Goal: Task Accomplishment & Management: Use online tool/utility

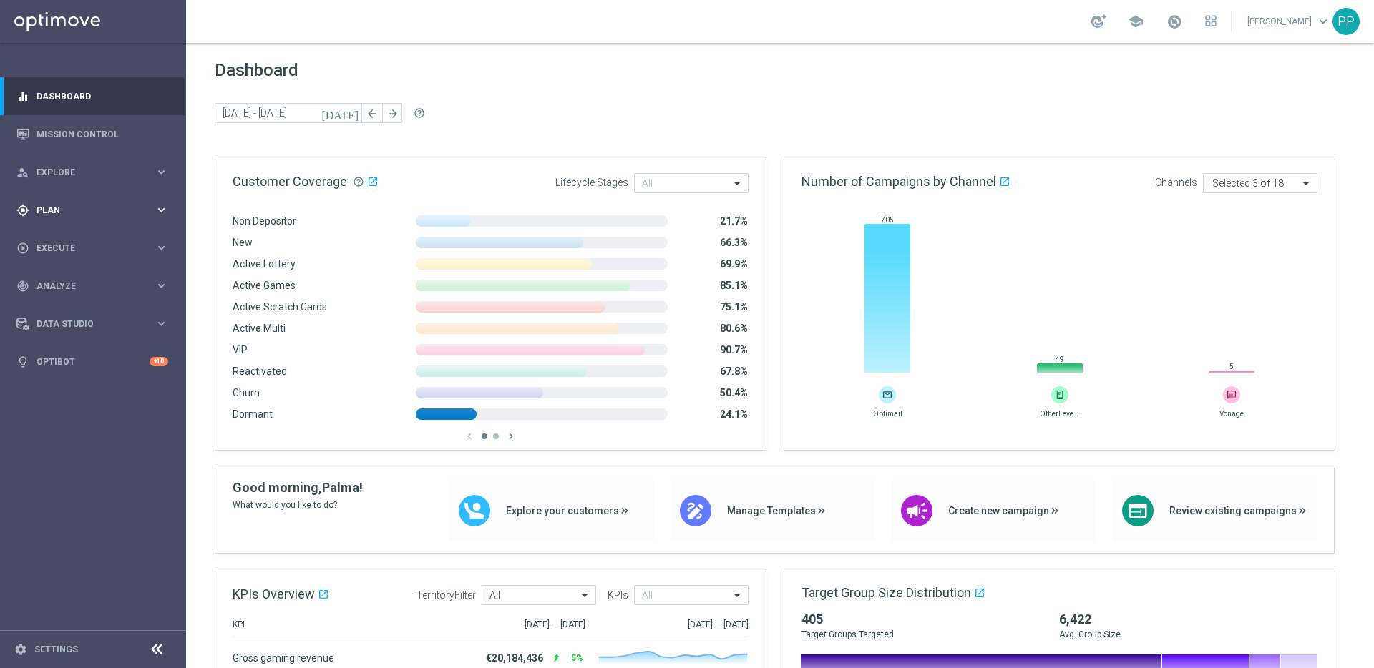
click at [41, 212] on span "Plan" at bounding box center [95, 210] width 118 height 9
click at [57, 284] on span "Templates" at bounding box center [89, 282] width 102 height 9
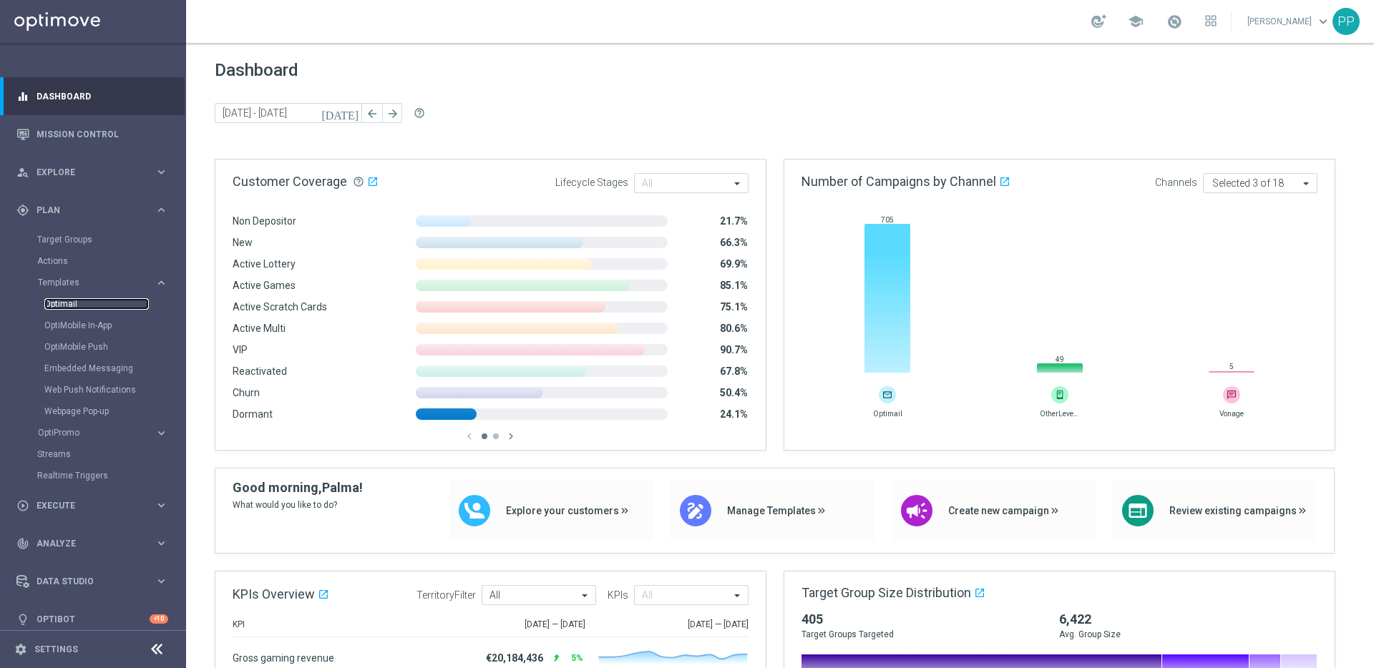
click at [61, 306] on link "Optimail" at bounding box center [96, 303] width 104 height 11
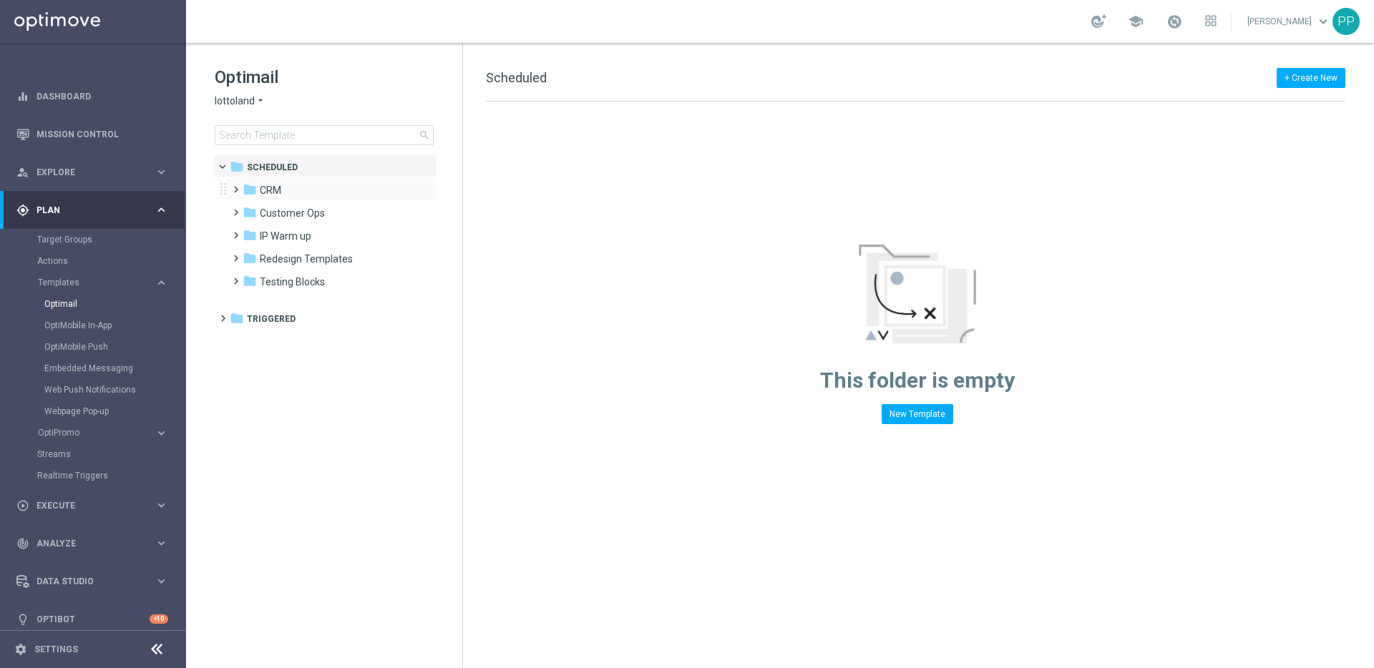
click at [232, 186] on span at bounding box center [233, 183] width 6 height 6
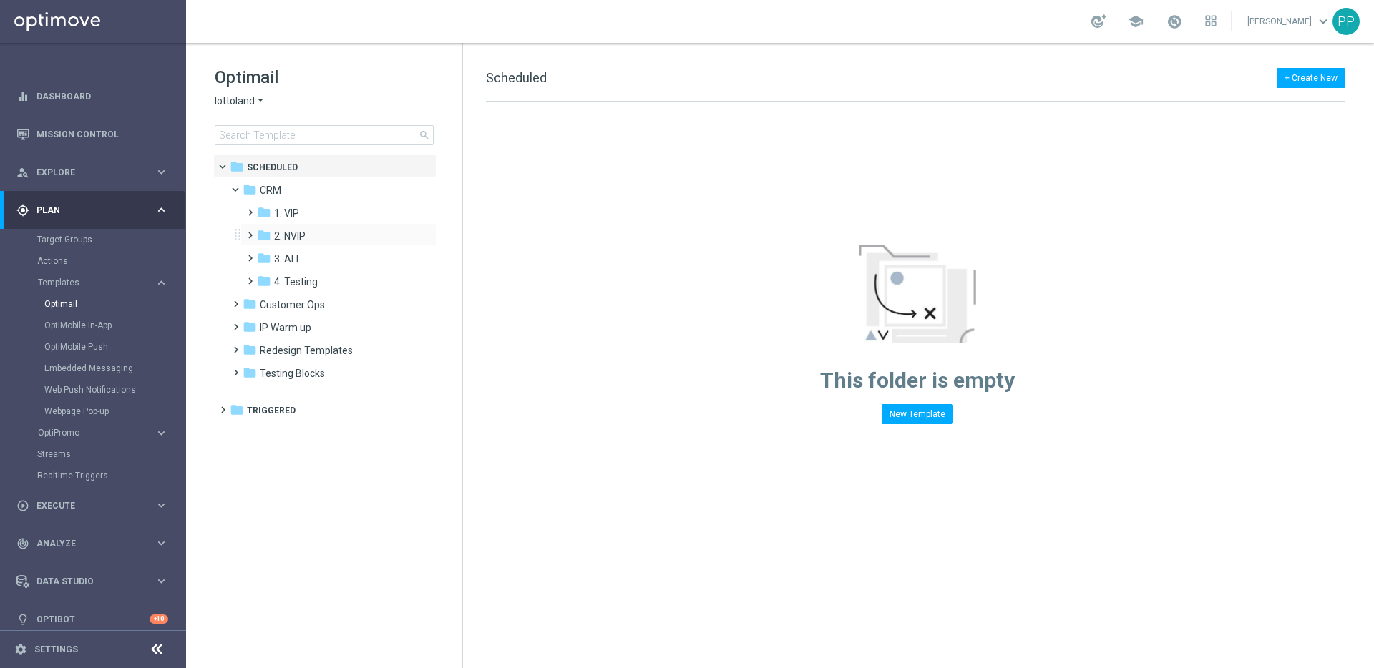
click at [248, 232] on span at bounding box center [247, 229] width 6 height 6
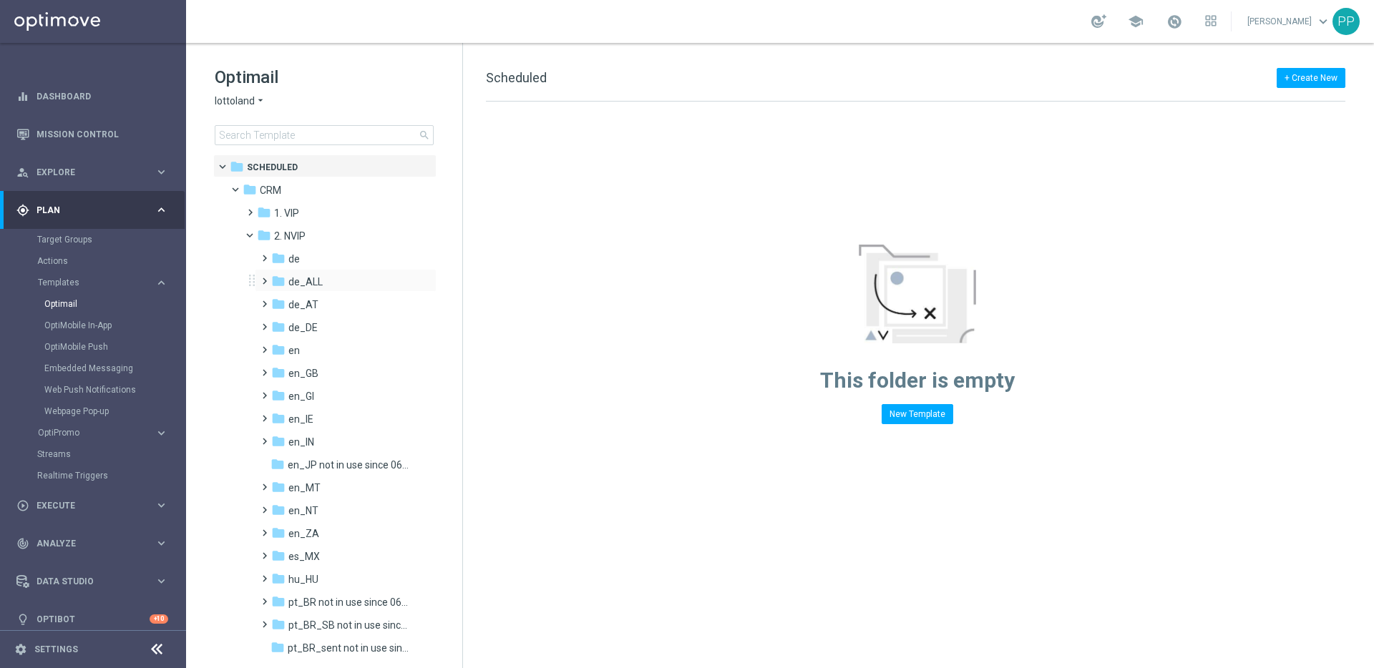
click at [263, 278] on span at bounding box center [261, 275] width 6 height 6
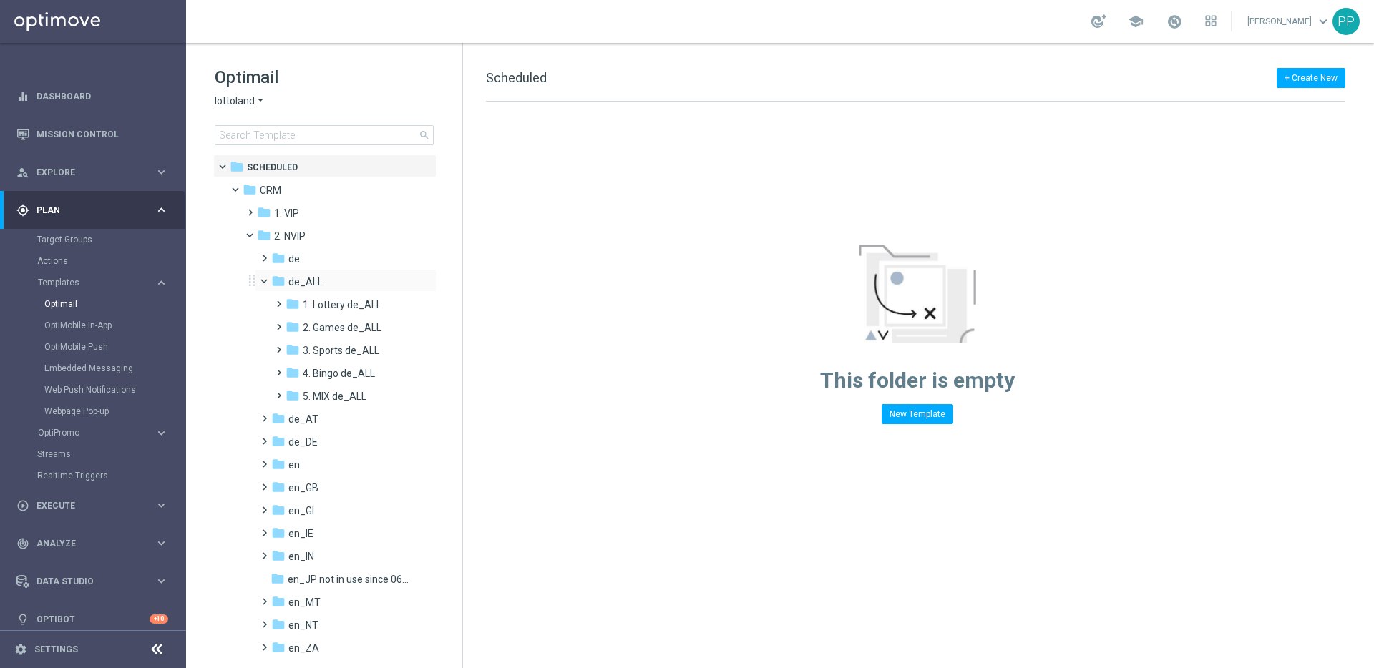
click at [268, 278] on span at bounding box center [271, 278] width 6 height 6
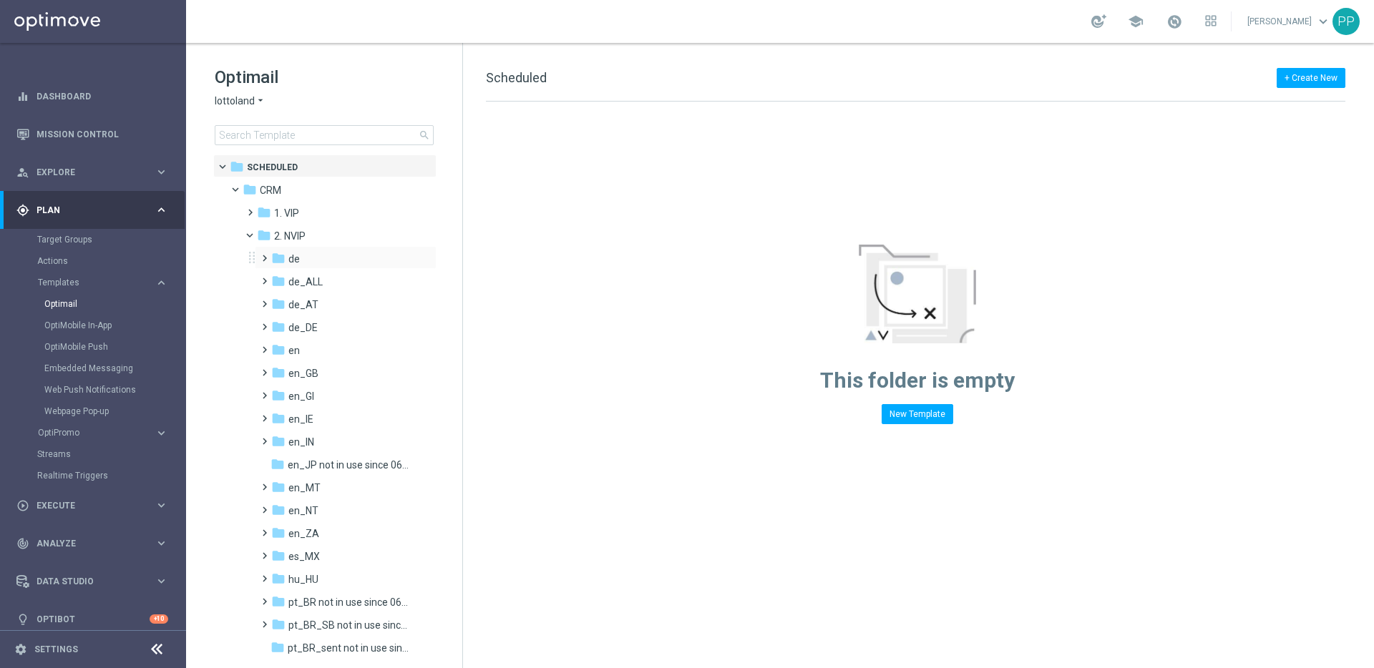
click at [265, 255] on span at bounding box center [261, 252] width 6 height 6
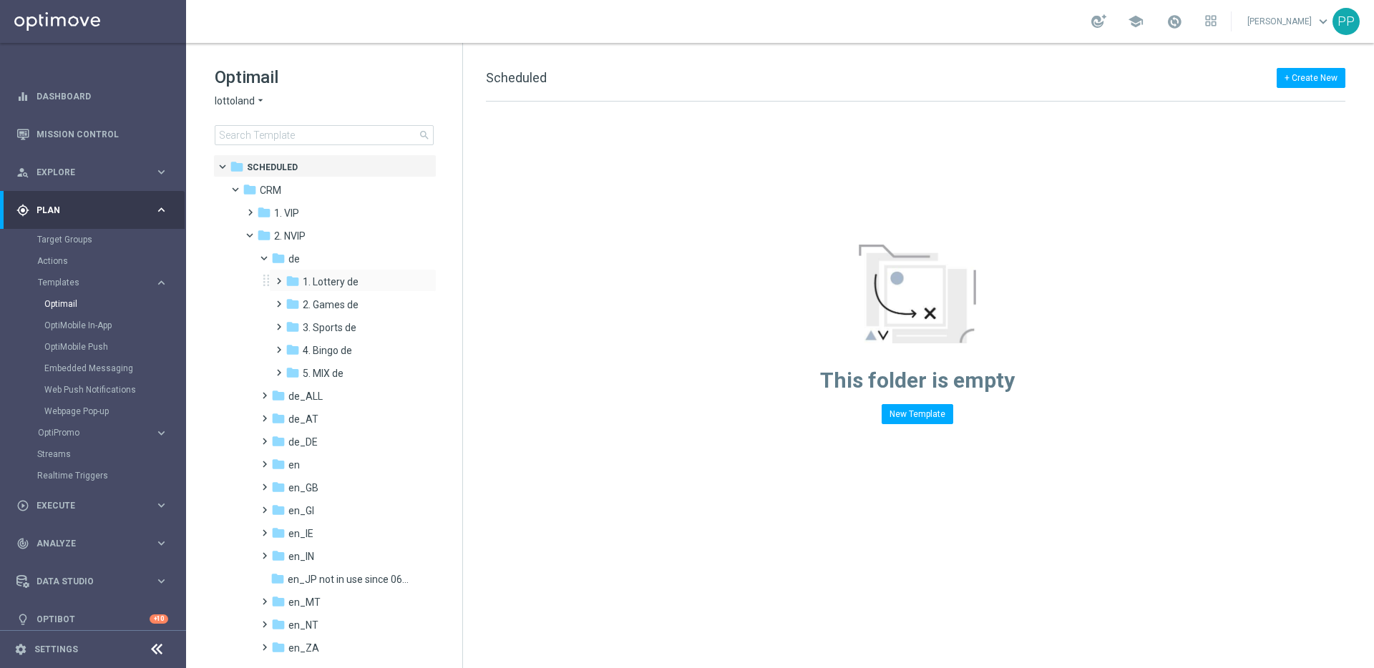
click at [279, 278] on span at bounding box center [276, 275] width 6 height 6
click at [291, 323] on span at bounding box center [290, 321] width 6 height 6
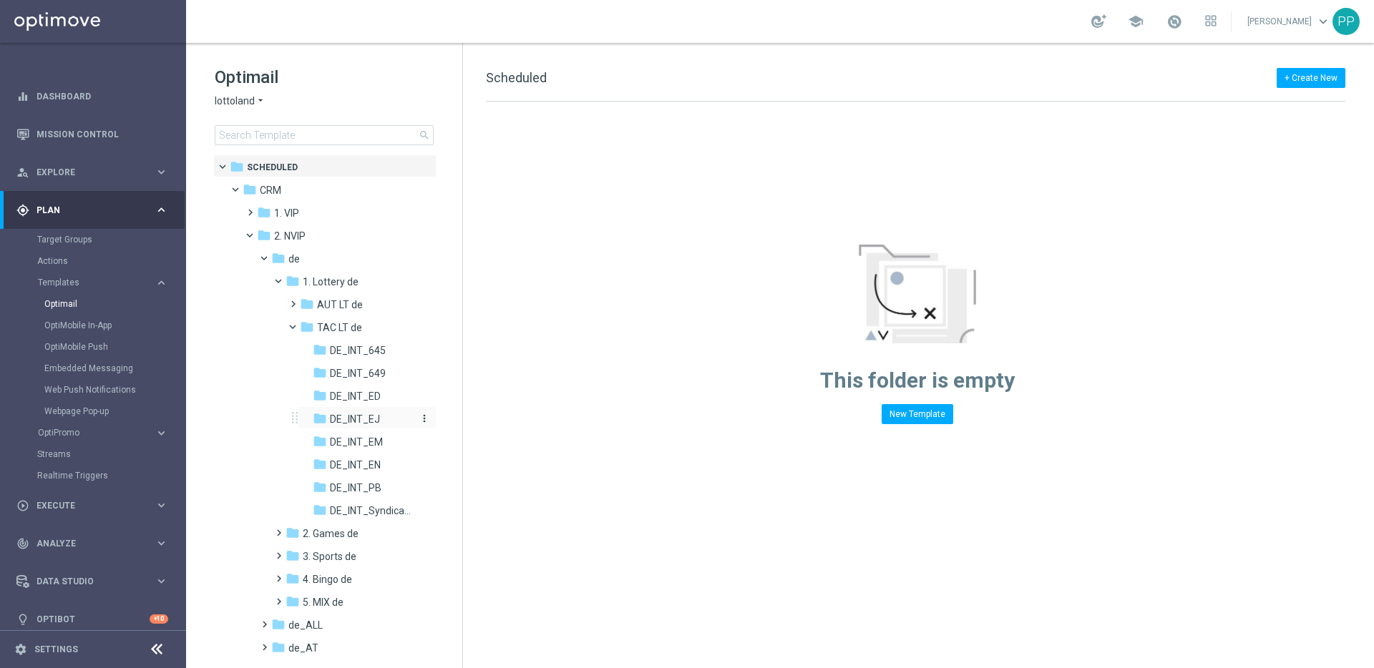
click at [351, 421] on span "DE_INT_EJ" at bounding box center [355, 419] width 50 height 13
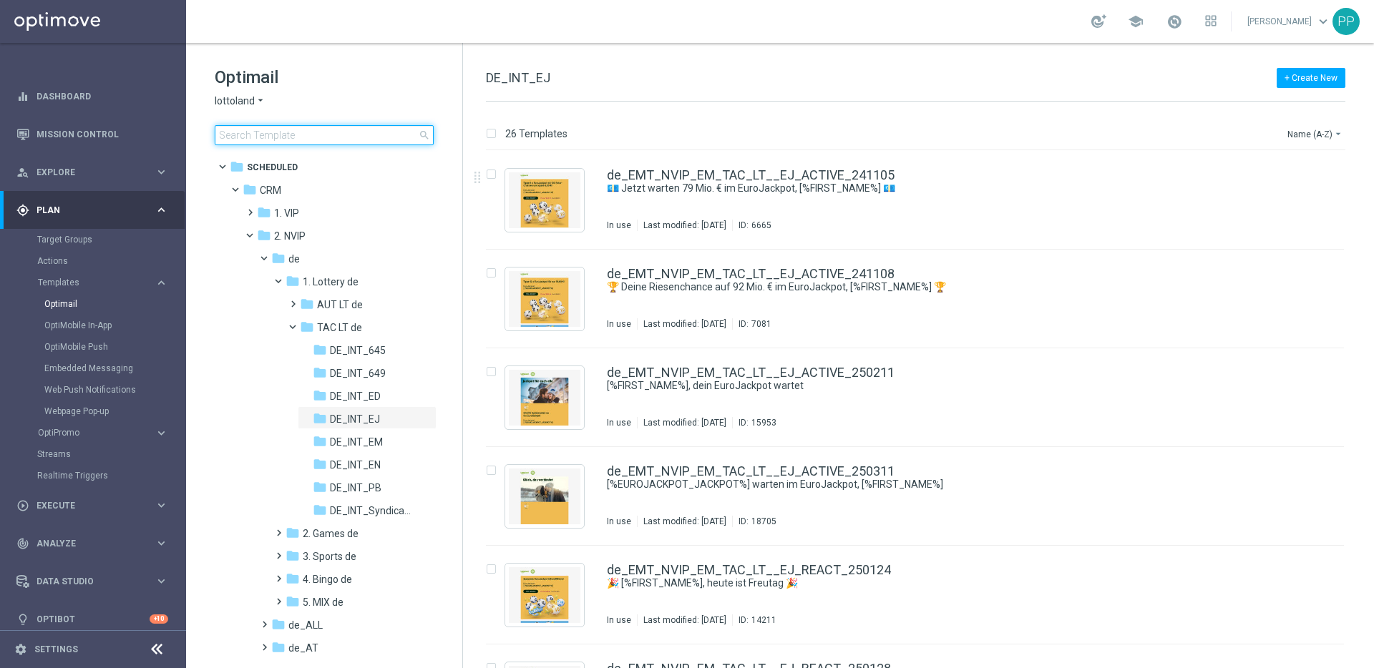
click at [376, 140] on input at bounding box center [324, 135] width 219 height 20
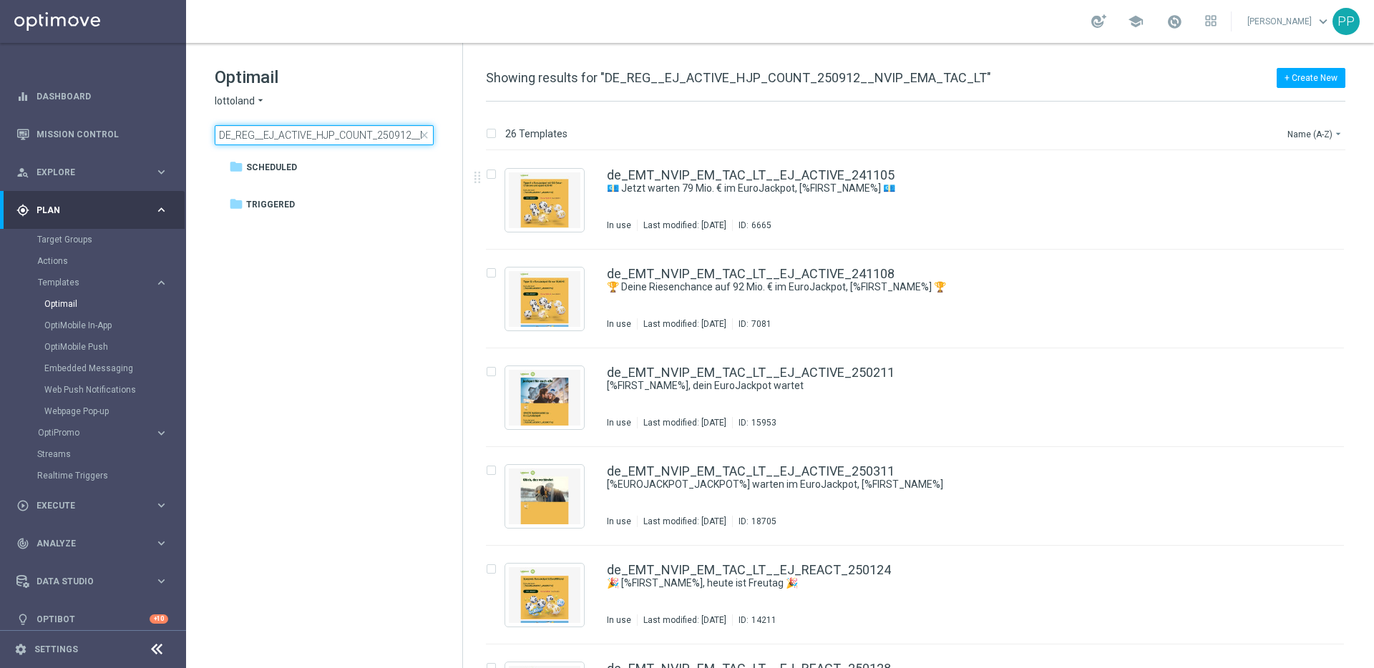
scroll to position [0, 80]
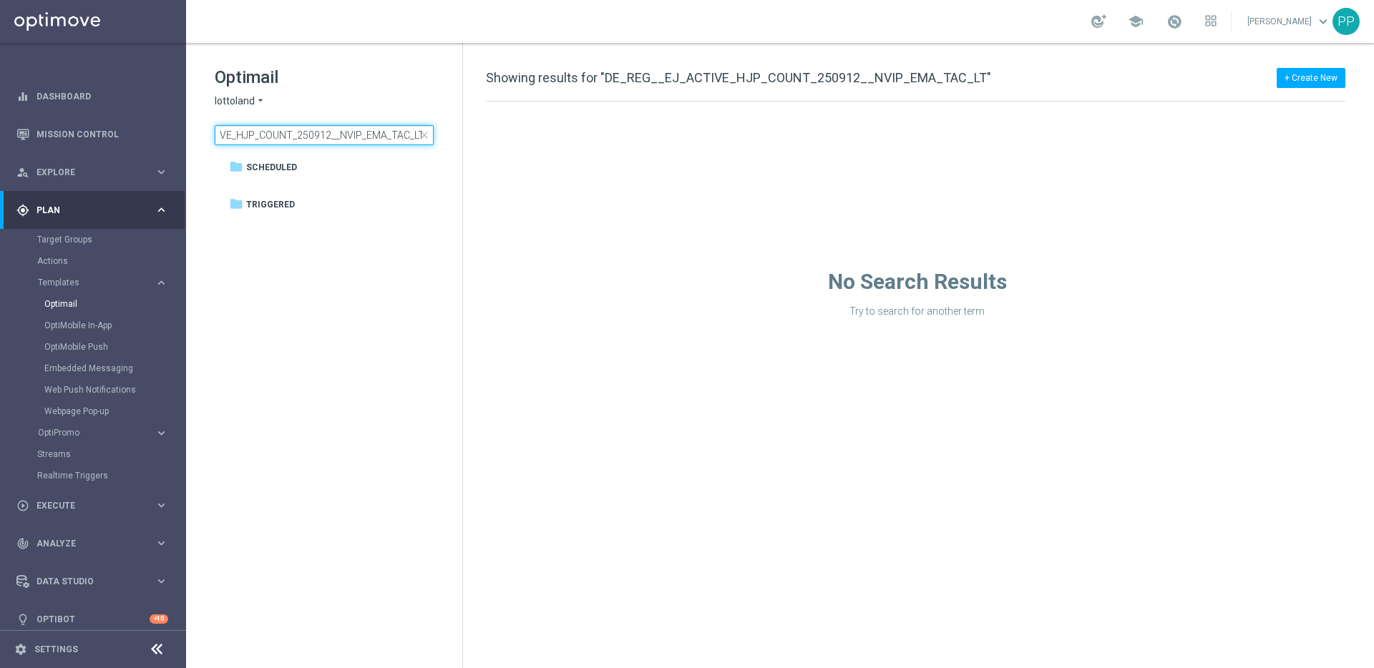
type input "DE_REG__EJ_ACTIVE_HJP_COUNT_250912__NVIP_EMA_TAC_LT"
click at [424, 135] on span "close" at bounding box center [424, 134] width 11 height 11
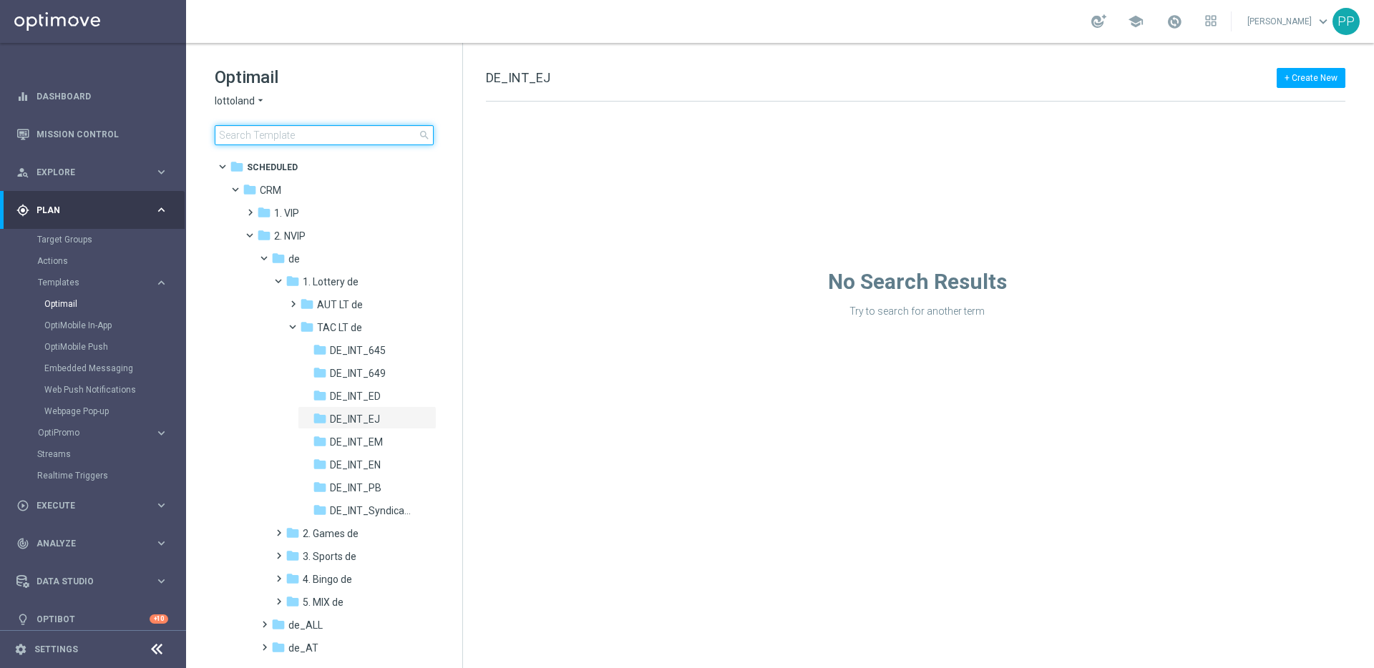
click at [368, 139] on input at bounding box center [324, 135] width 219 height 20
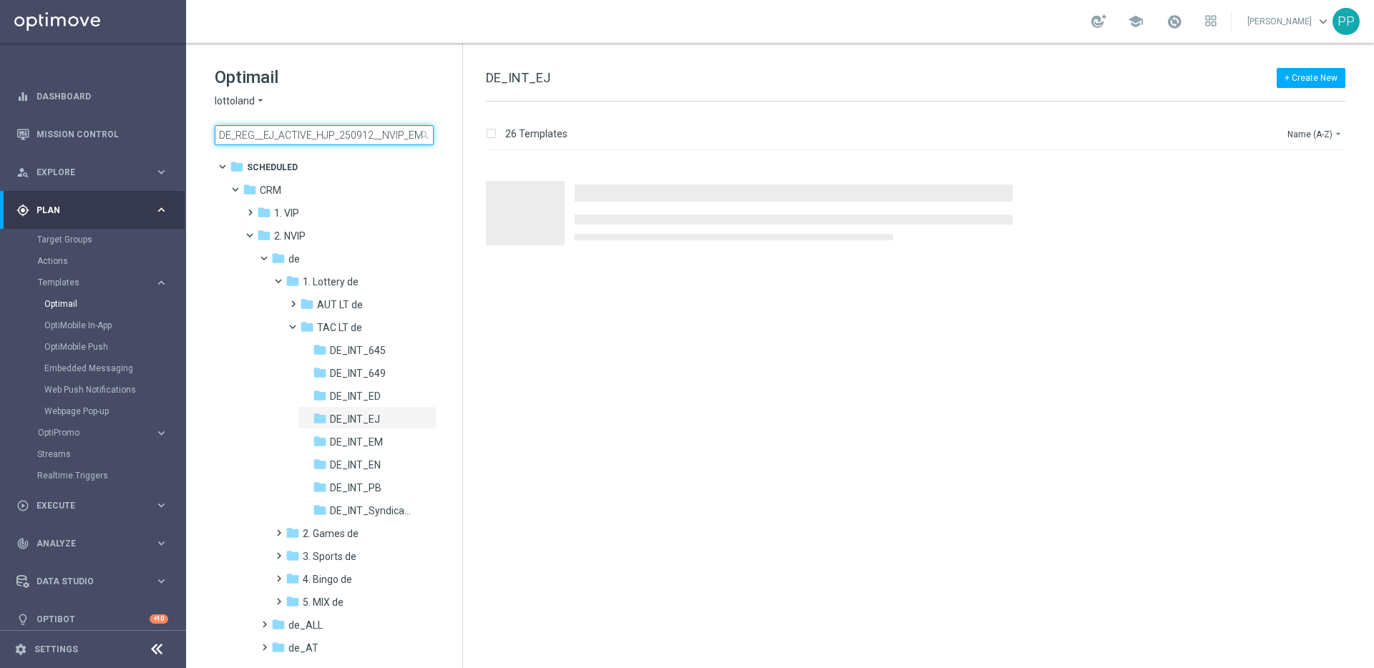
scroll to position [0, 43]
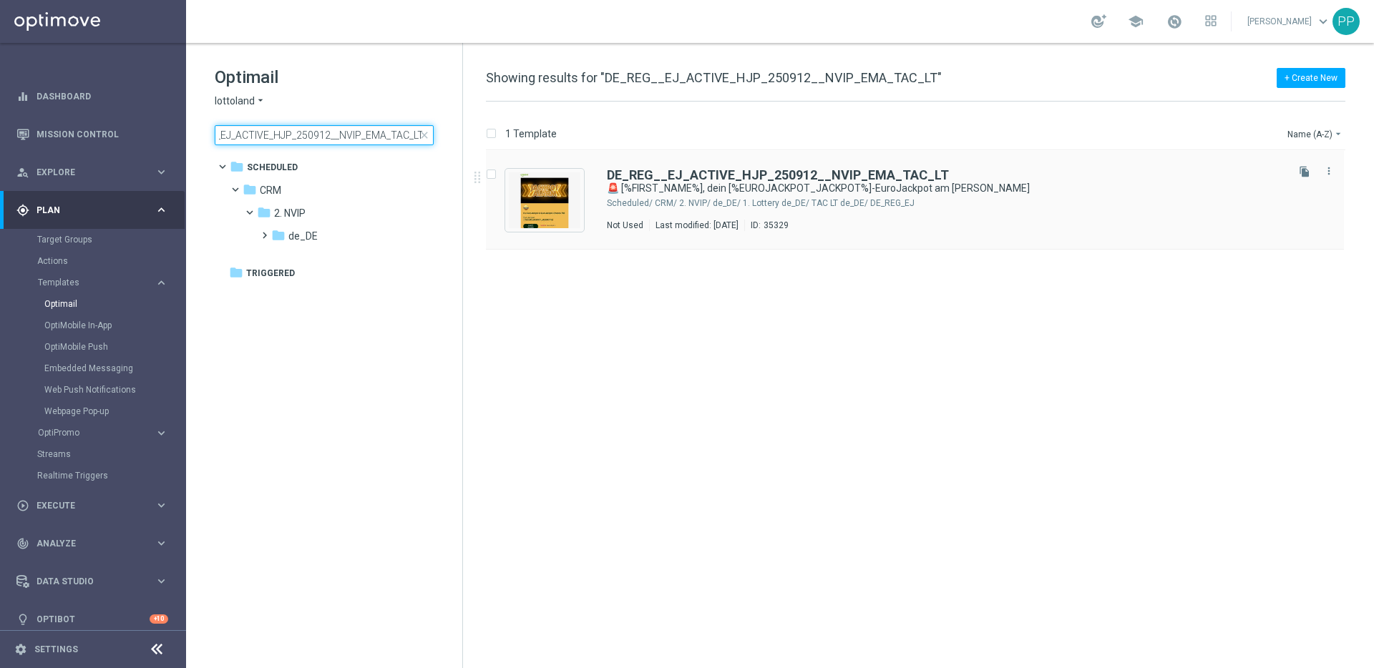
type input "DE_REG__EJ_ACTIVE_HJP_250912__NVIP_EMA_TAC_LT"
click at [488, 176] on input "Press SPACE to select this row." at bounding box center [490, 176] width 9 height 9
checkbox input "true"
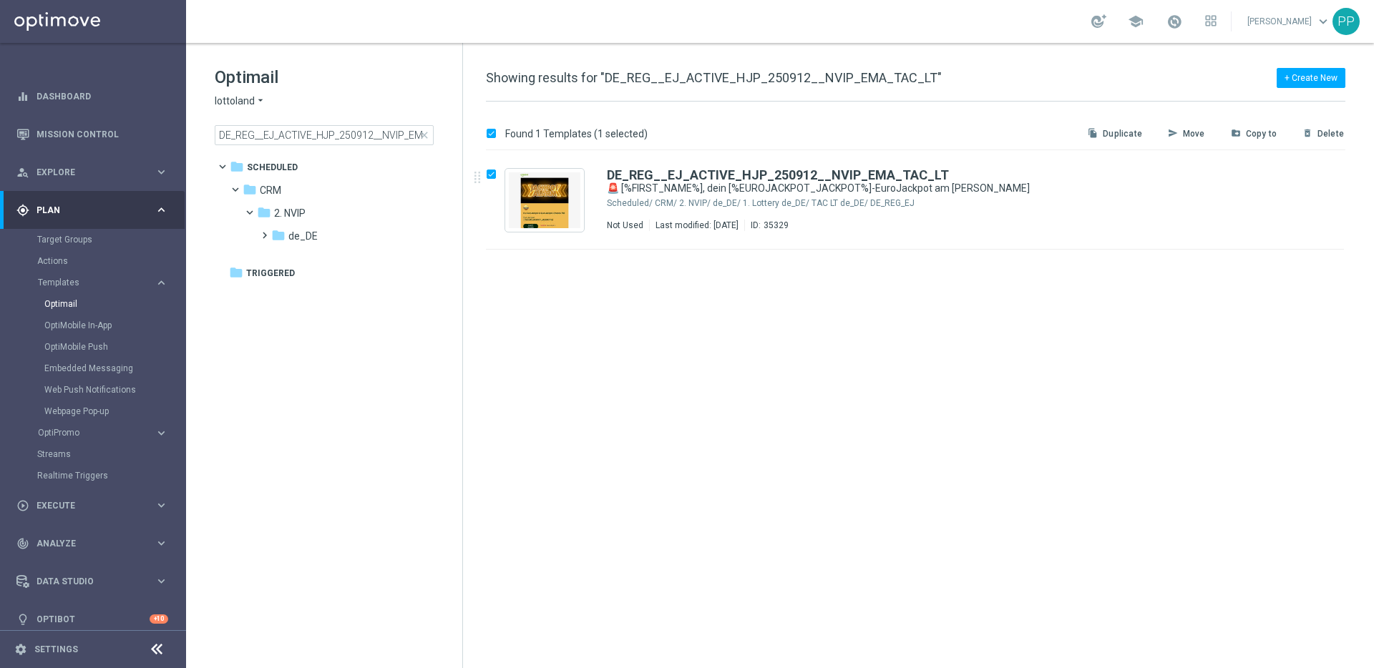
click at [1112, 134] on p "Duplicate" at bounding box center [1121, 133] width 39 height 11
checkbox input "false"
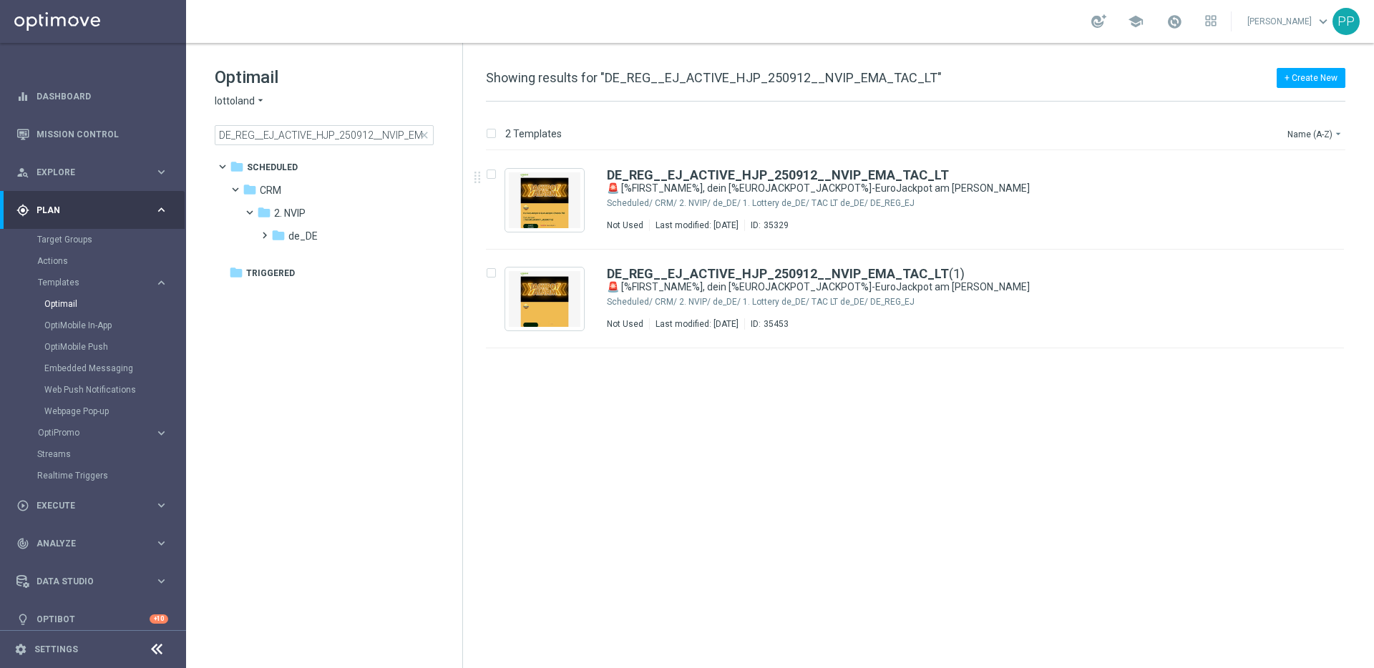
click at [424, 137] on span "close" at bounding box center [424, 134] width 11 height 11
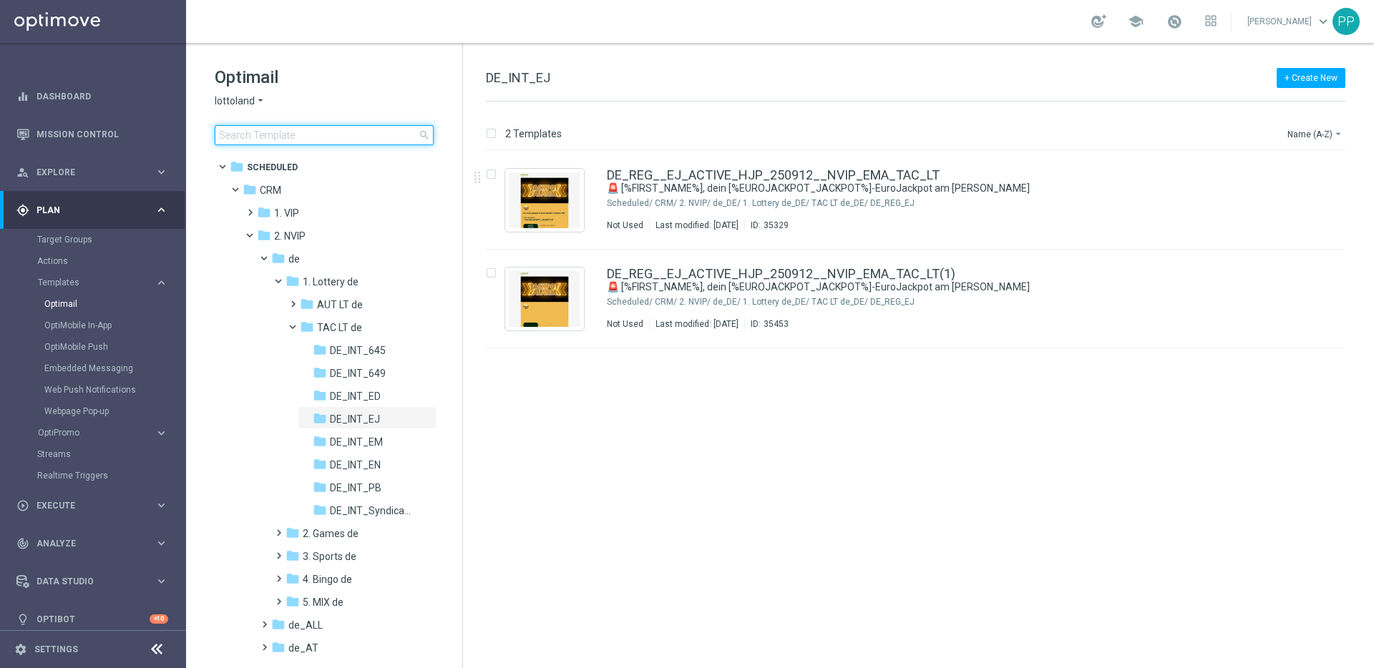
click at [391, 136] on input at bounding box center [324, 135] width 219 height 20
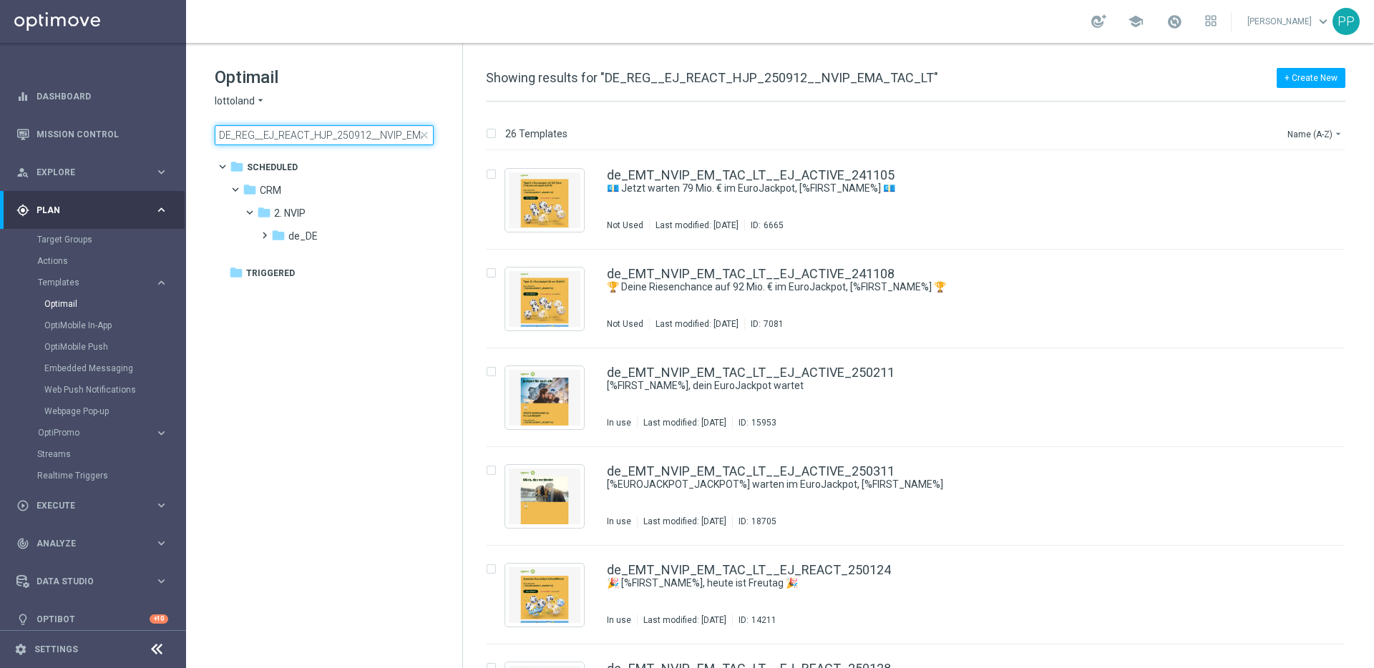
scroll to position [0, 40]
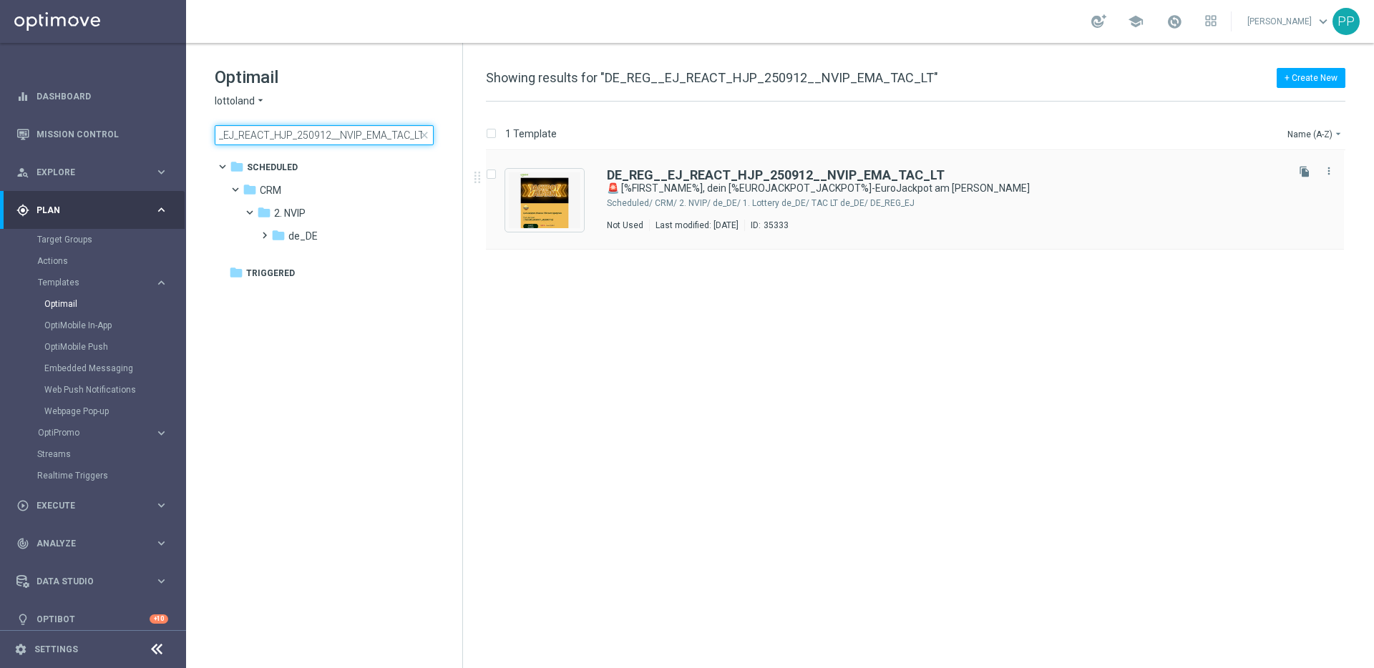
type input "DE_REG__EJ_REACT_HJP_250912__NVIP_EMA_TAC_LT"
click at [491, 173] on input "Press SPACE to select this row." at bounding box center [490, 176] width 9 height 9
checkbox input "true"
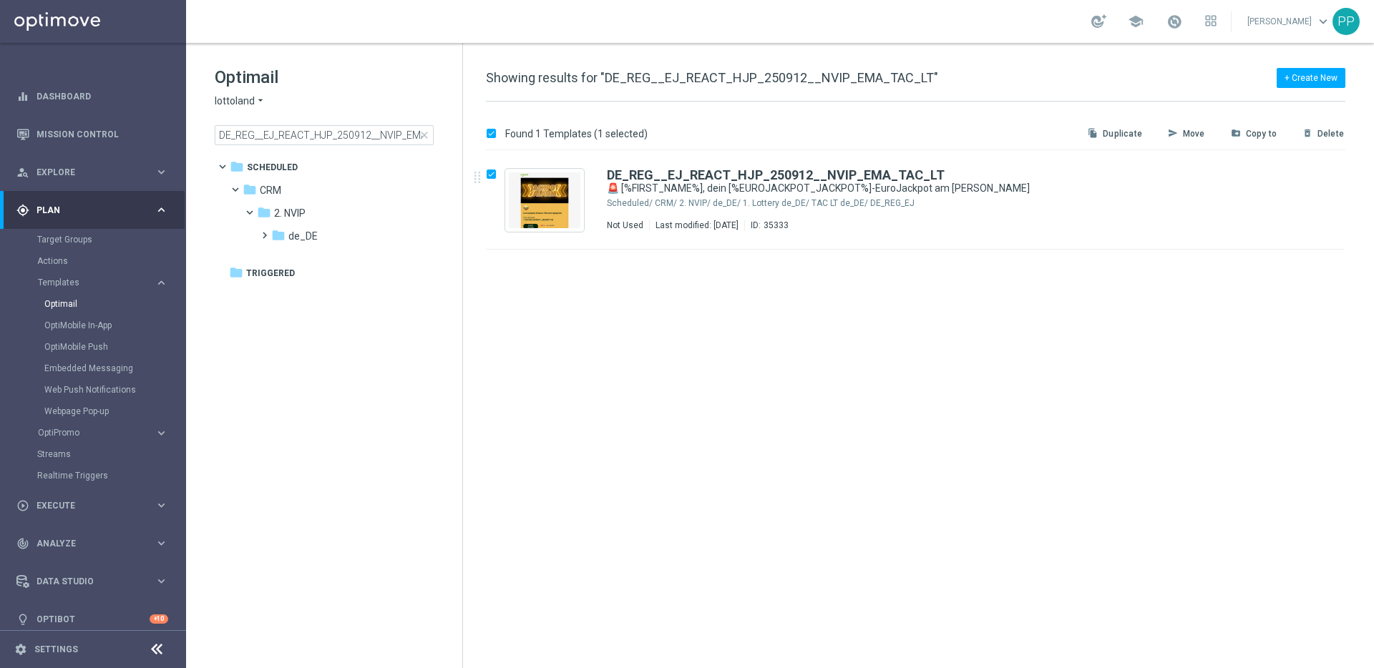
click at [1122, 135] on p "Duplicate" at bounding box center [1121, 133] width 39 height 11
checkbox input "false"
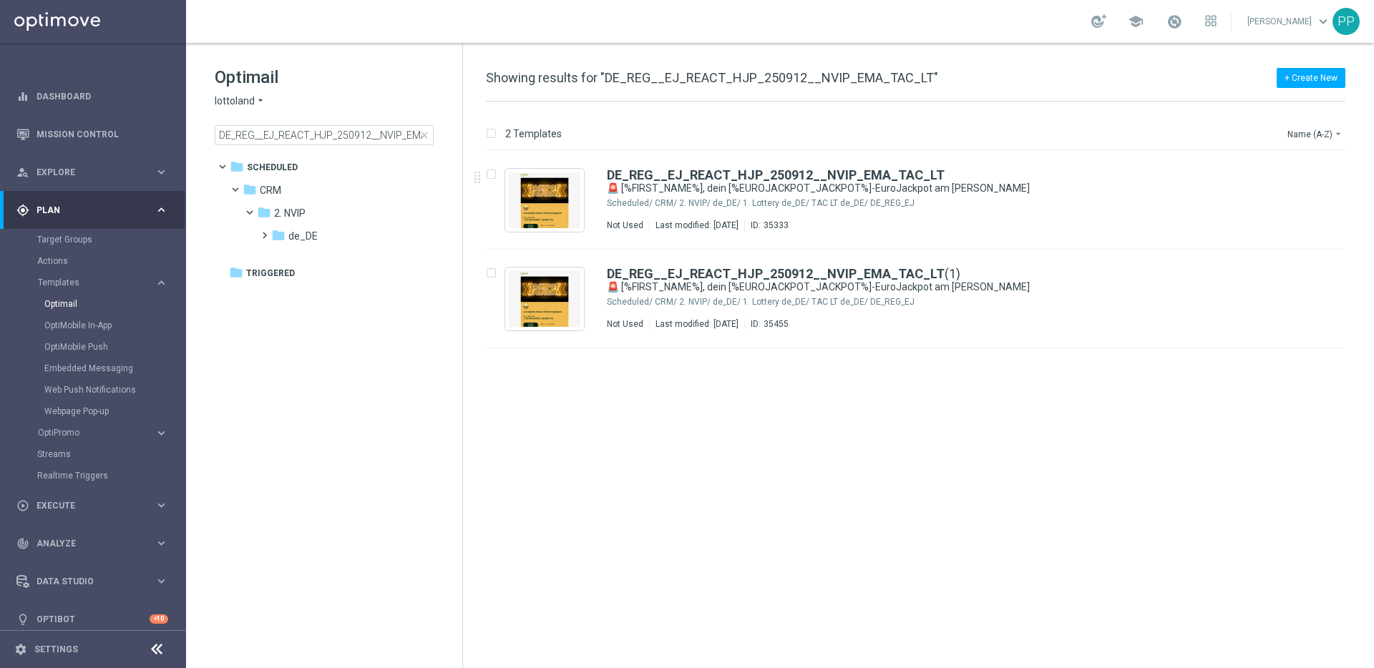
click at [427, 137] on span "close" at bounding box center [424, 134] width 11 height 11
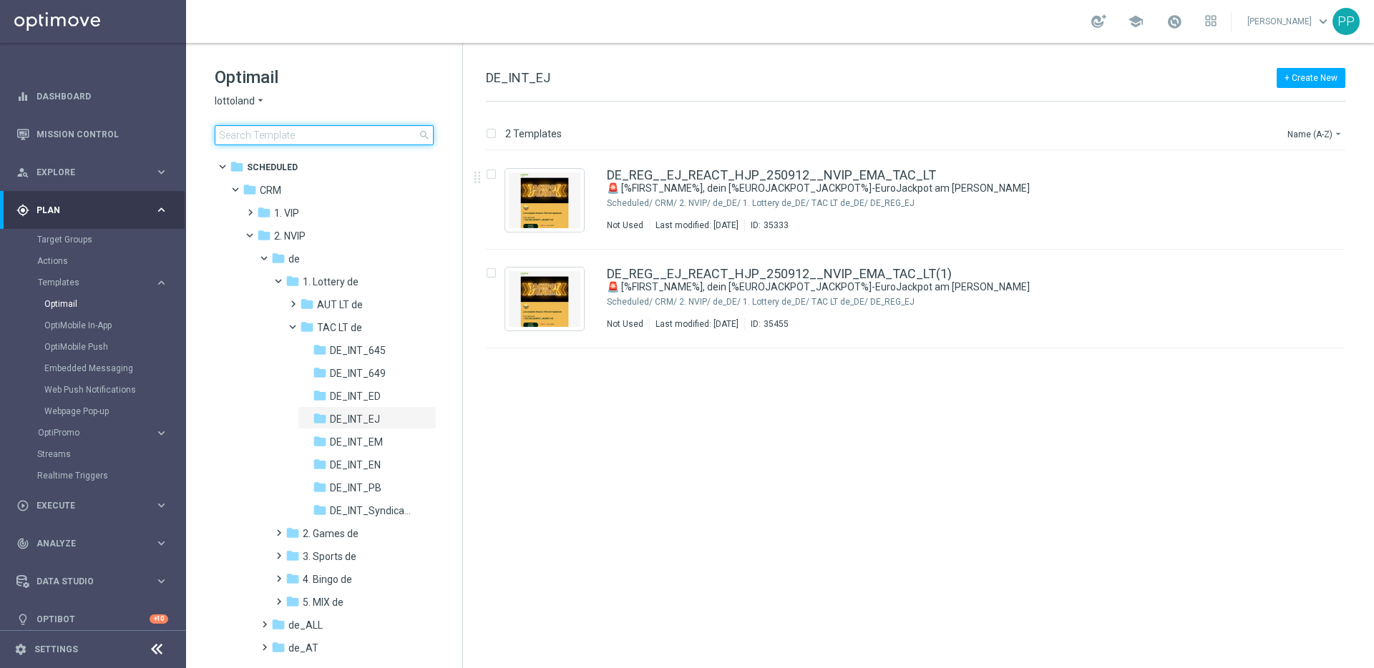
click at [353, 135] on input at bounding box center [324, 135] width 219 height 20
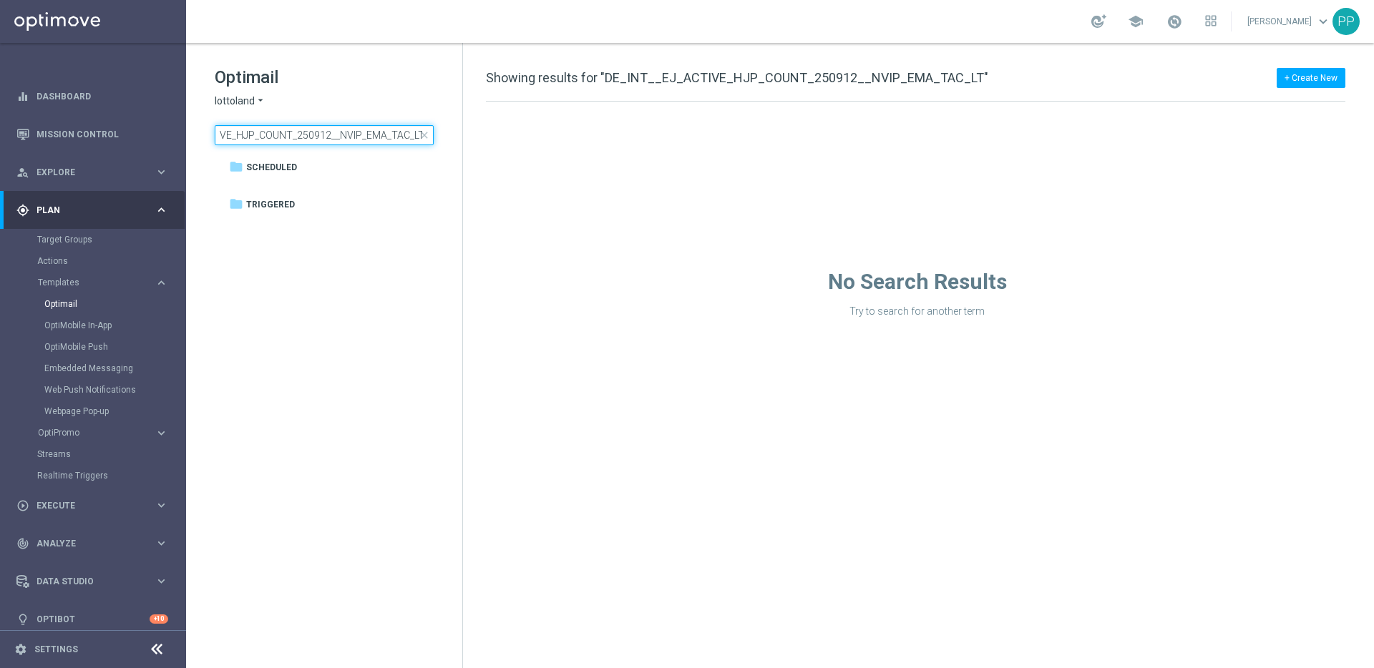
type input "DE_INT__EJ_ACTIVE_HJP_COUNT_250912__NVIP_EMA_TAC_LT"
click at [423, 137] on span "close" at bounding box center [424, 134] width 11 height 11
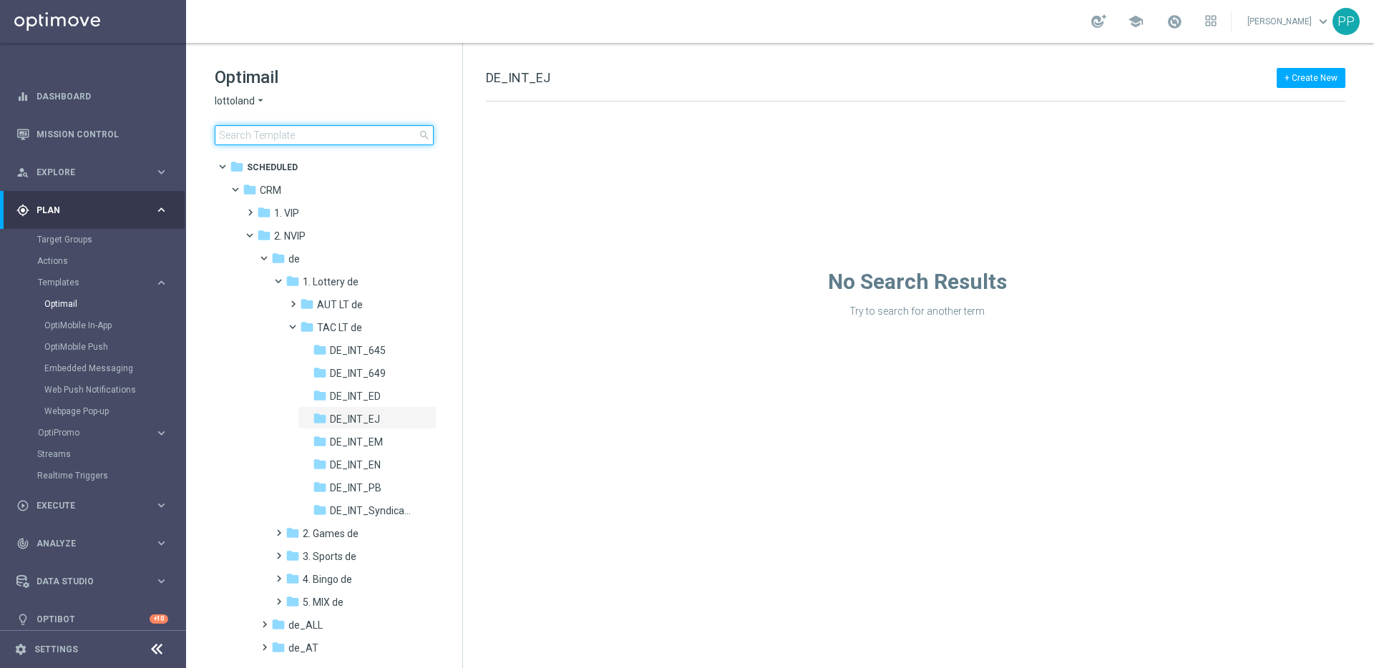
click at [355, 132] on input at bounding box center [324, 135] width 219 height 20
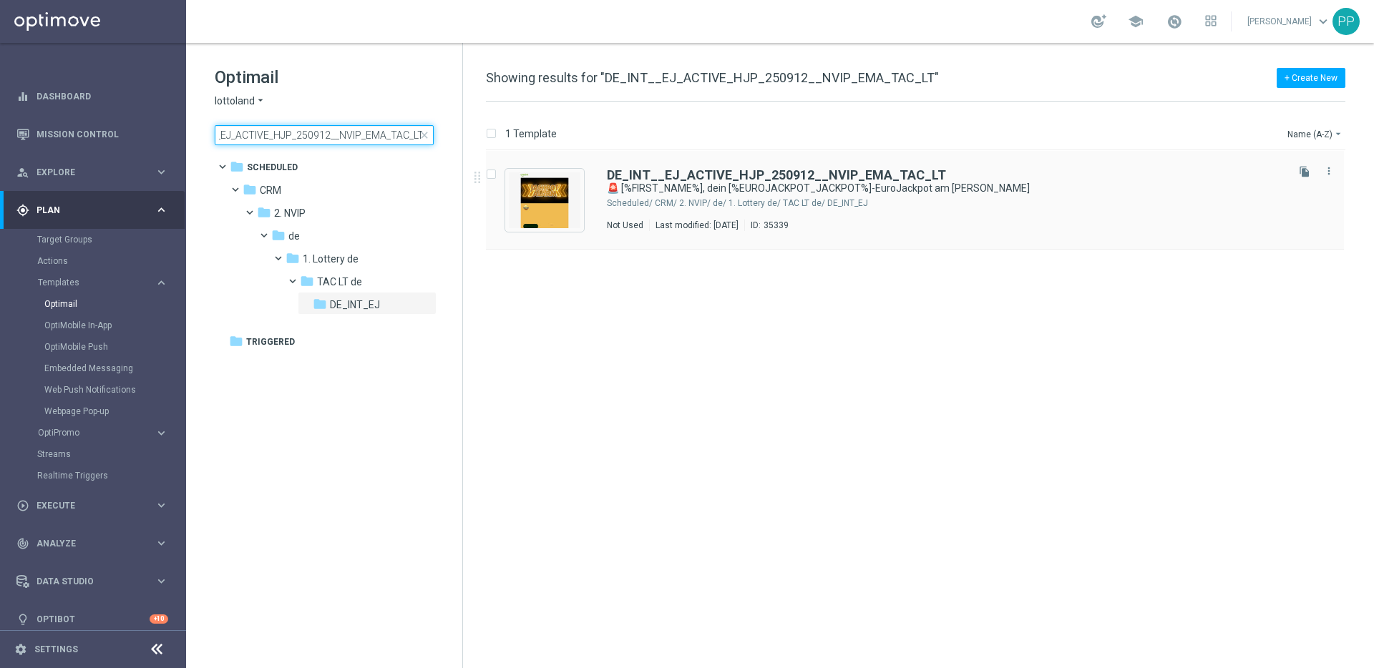
type input "DE_INT__EJ_ACTIVE_HJP_250912__NVIP_EMA_TAC_LT"
click at [494, 173] on input "Press SPACE to select this row." at bounding box center [490, 176] width 9 height 9
checkbox input "true"
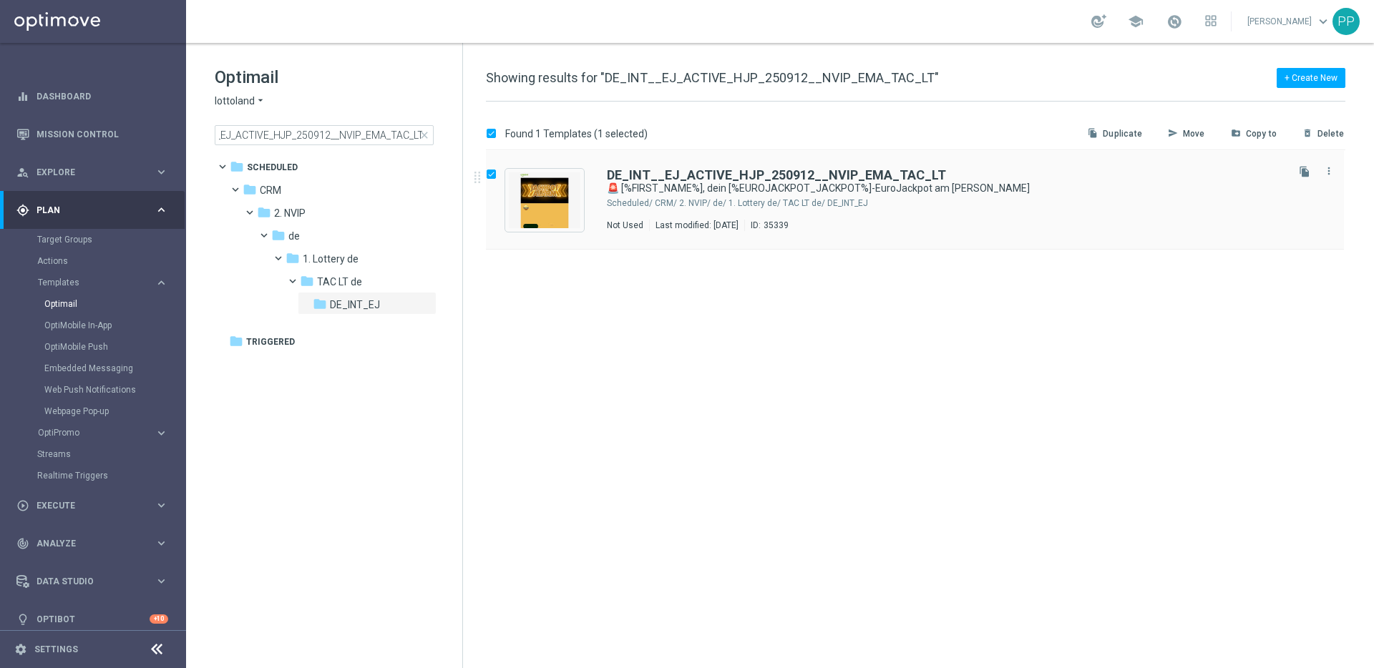
scroll to position [0, 0]
click at [1123, 132] on p "Duplicate" at bounding box center [1121, 133] width 39 height 11
checkbox input "false"
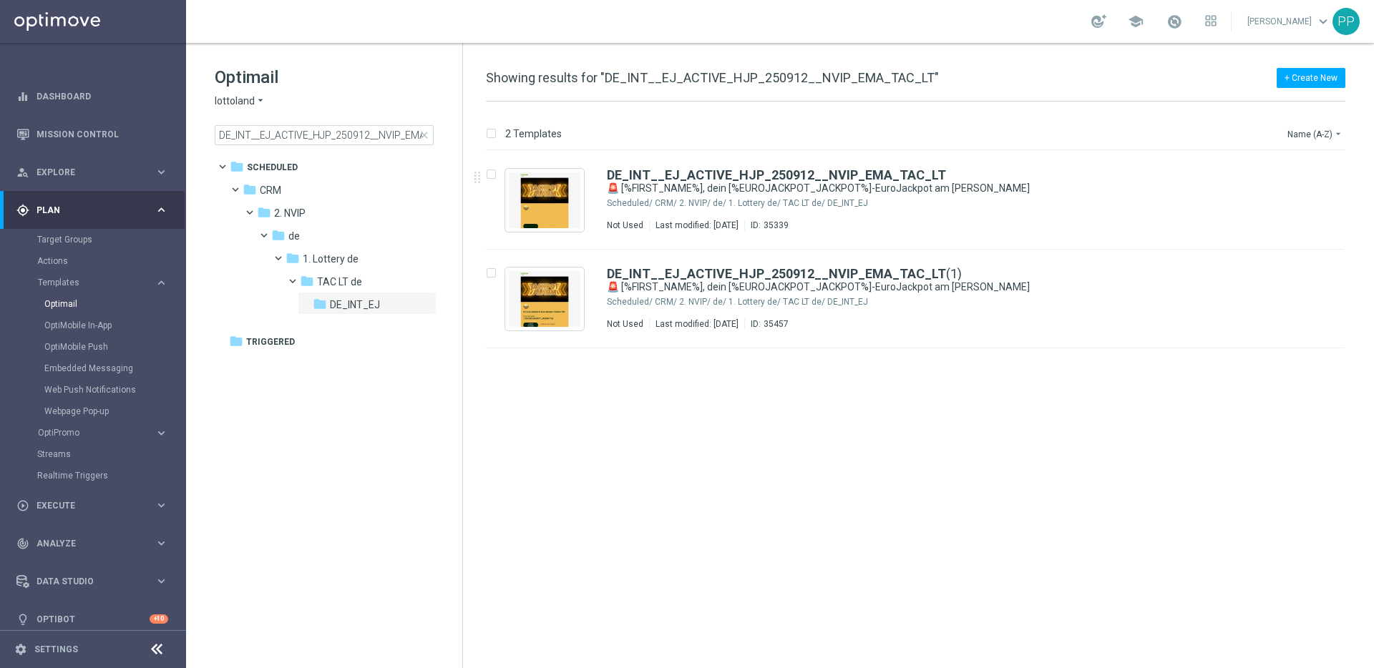
click at [428, 135] on span "close" at bounding box center [424, 134] width 11 height 11
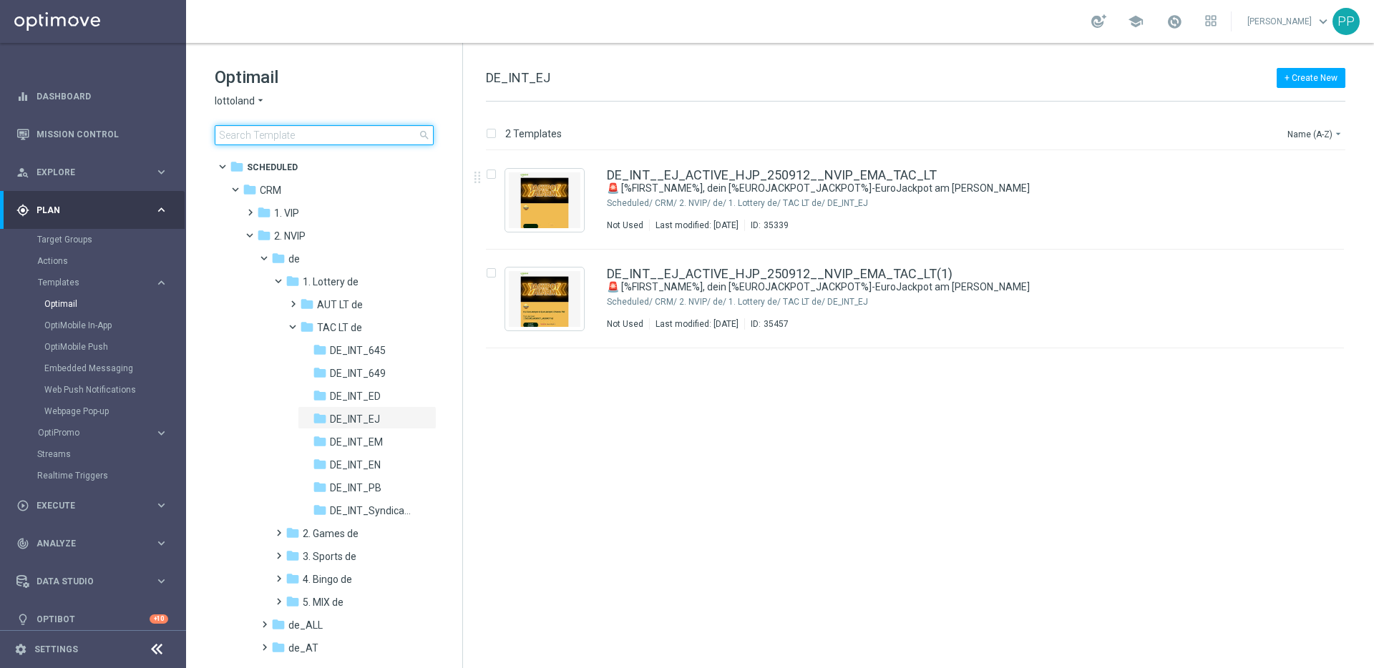
click at [345, 137] on input at bounding box center [324, 135] width 219 height 20
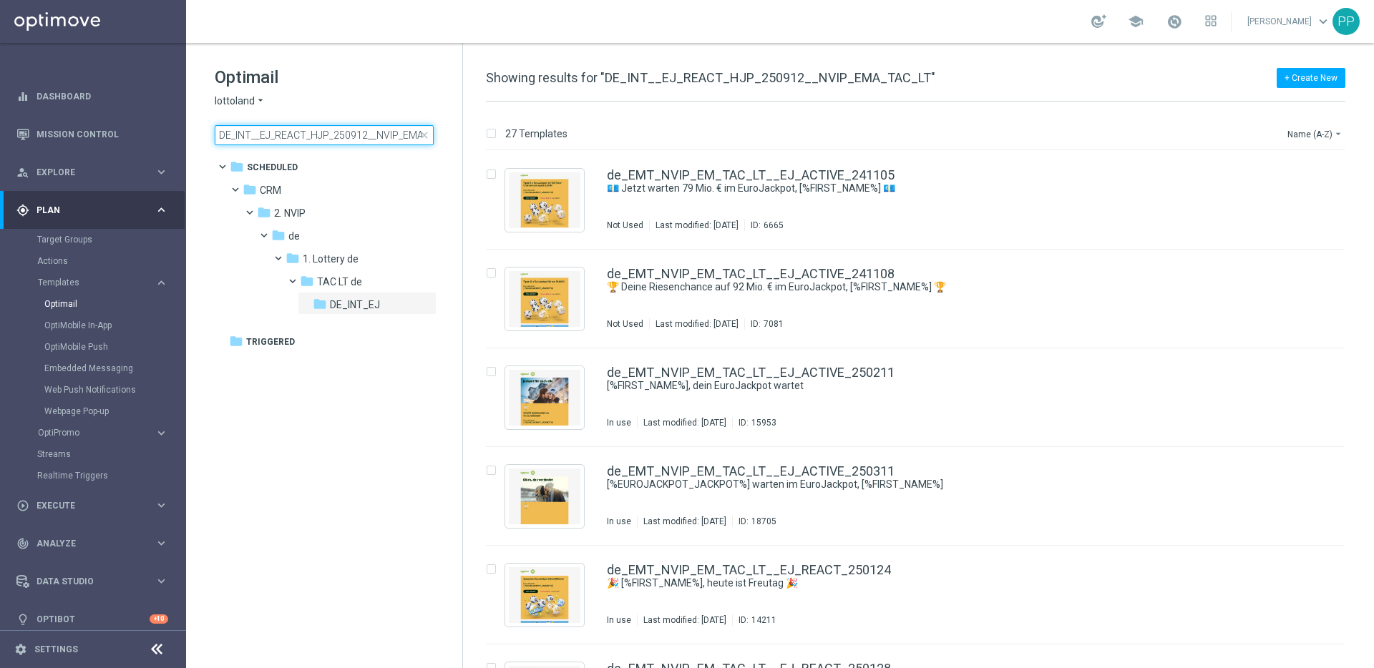
scroll to position [0, 37]
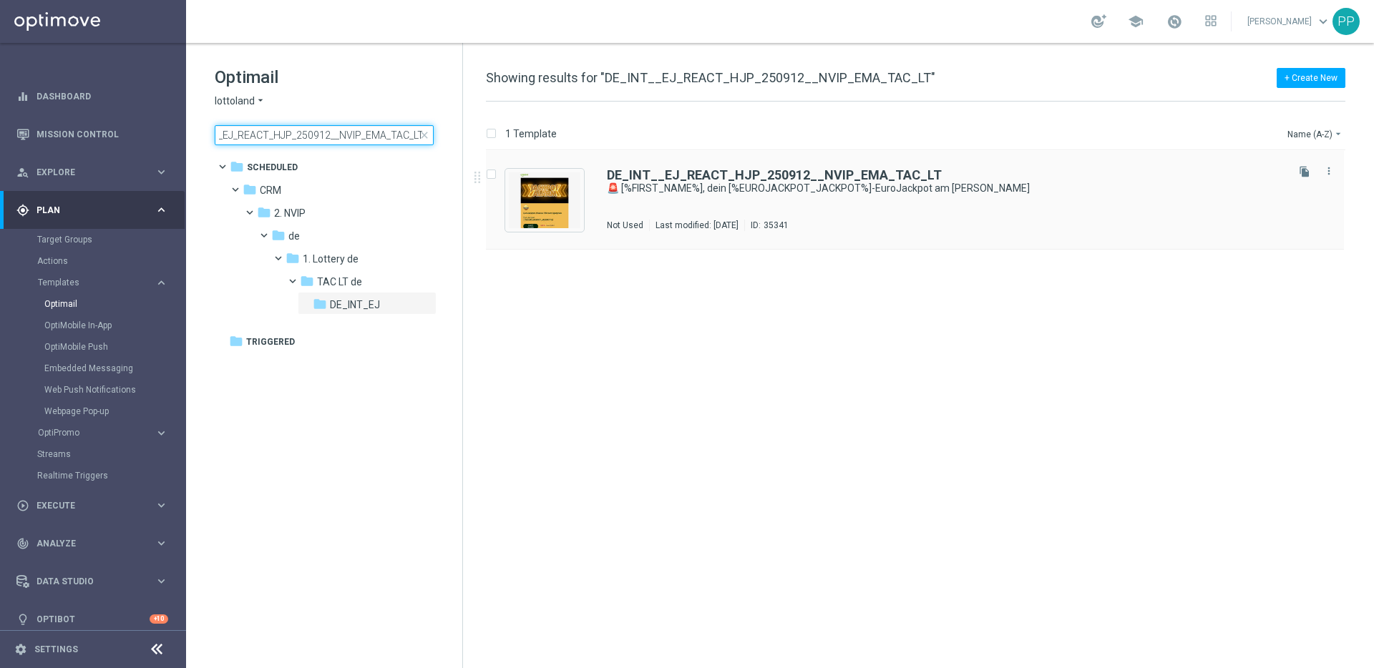
type input "DE_INT__EJ_REACT_HJP_250912__NVIP_EMA_TAC_LT"
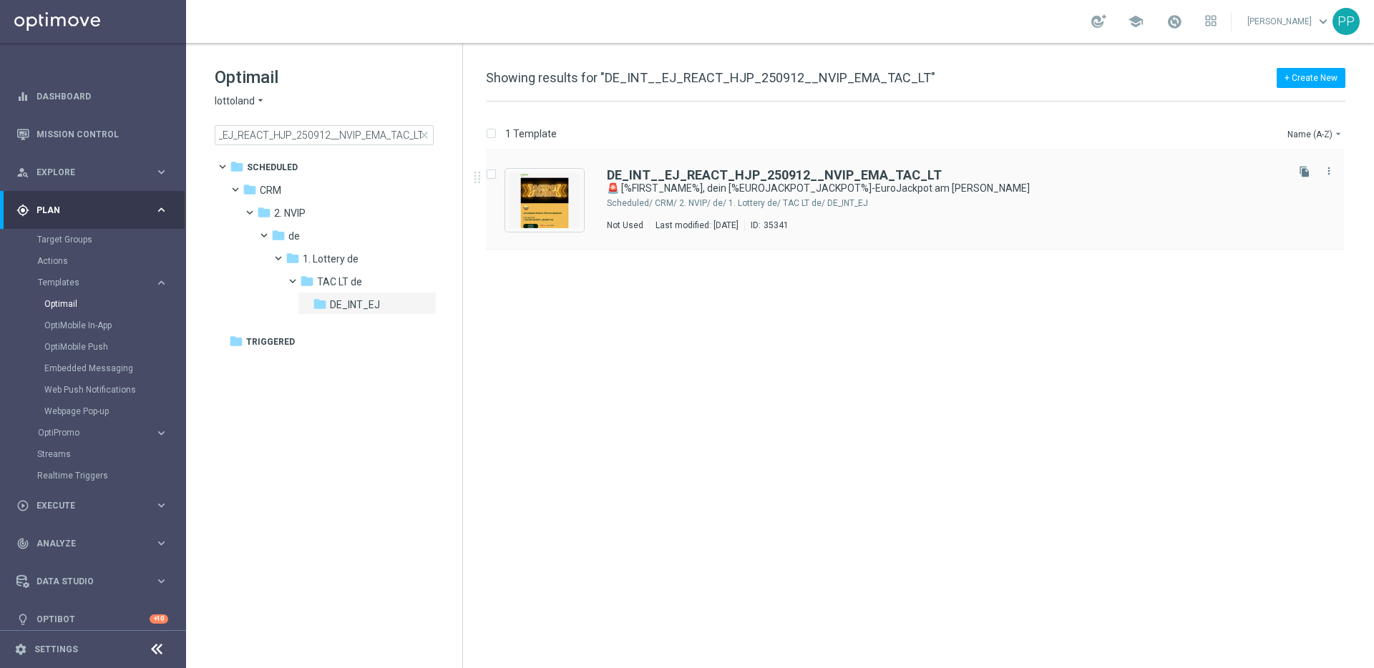
click at [493, 172] on input "Press SPACE to select this row." at bounding box center [490, 176] width 9 height 9
checkbox input "true"
click at [1112, 136] on p "Duplicate" at bounding box center [1121, 133] width 39 height 11
checkbox input "false"
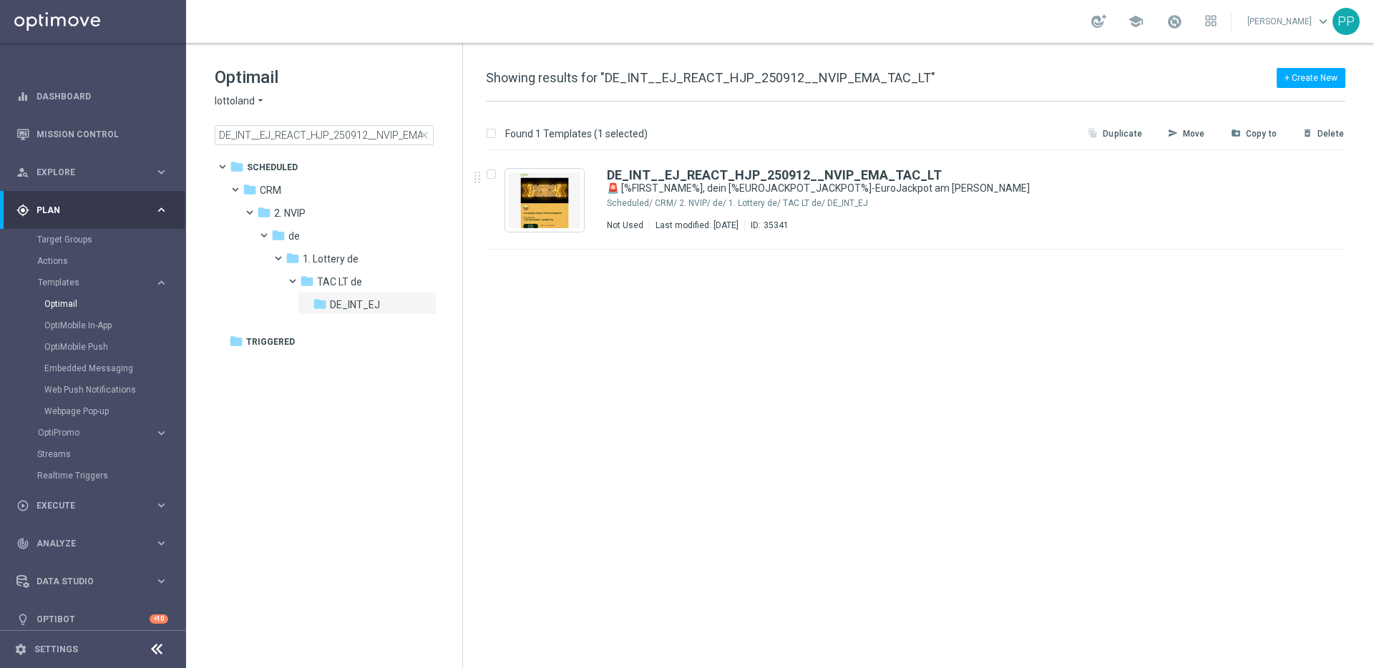
checkbox input "false"
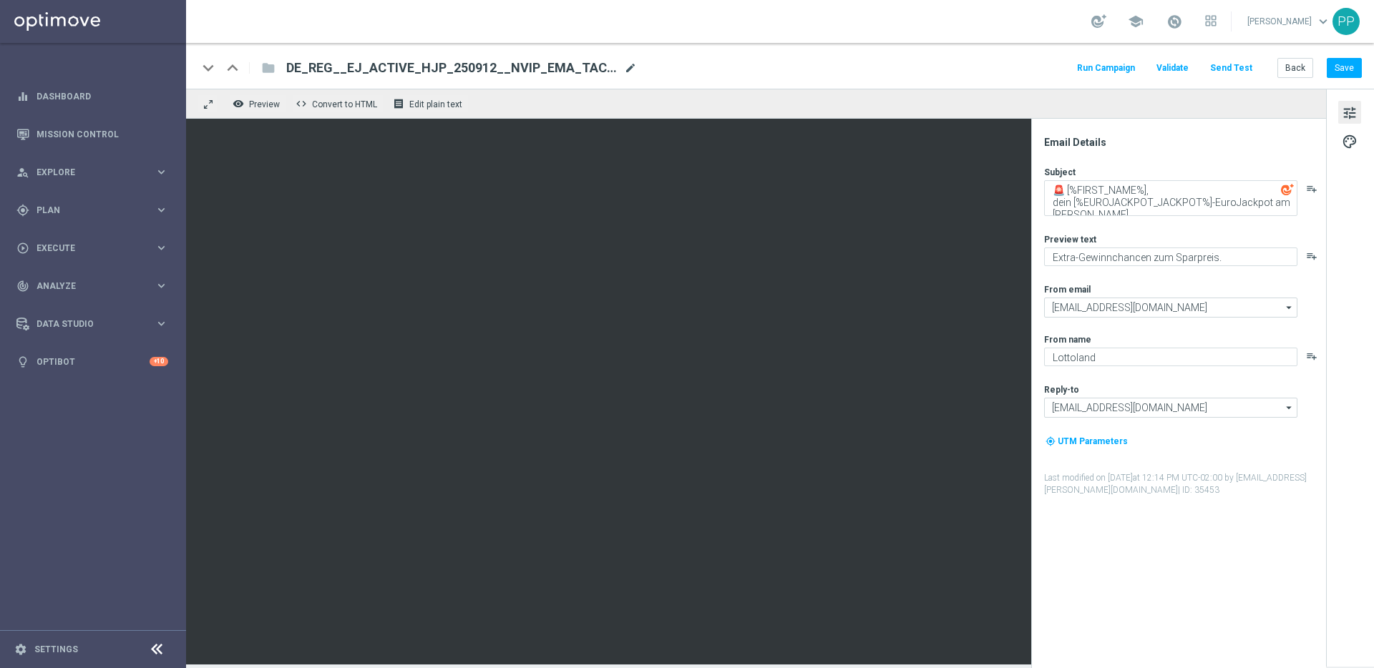
click at [633, 66] on span "mode_edit" at bounding box center [630, 68] width 13 height 13
drag, startPoint x: 617, startPoint y: 64, endPoint x: 296, endPoint y: 59, distance: 320.6
click at [296, 59] on input "DE_REG__EJ_ACTIVE_HJP_250912__NVIP_EMA_TAC_LT(1)" at bounding box center [463, 68] width 355 height 19
paste input "COUNT_250912__NVIP_EMA_TAC_LT"
type input "DE_REG__EJ_ACTIVE_HJP_COUNT_250912__NVIP_EMA_TAC_LT"
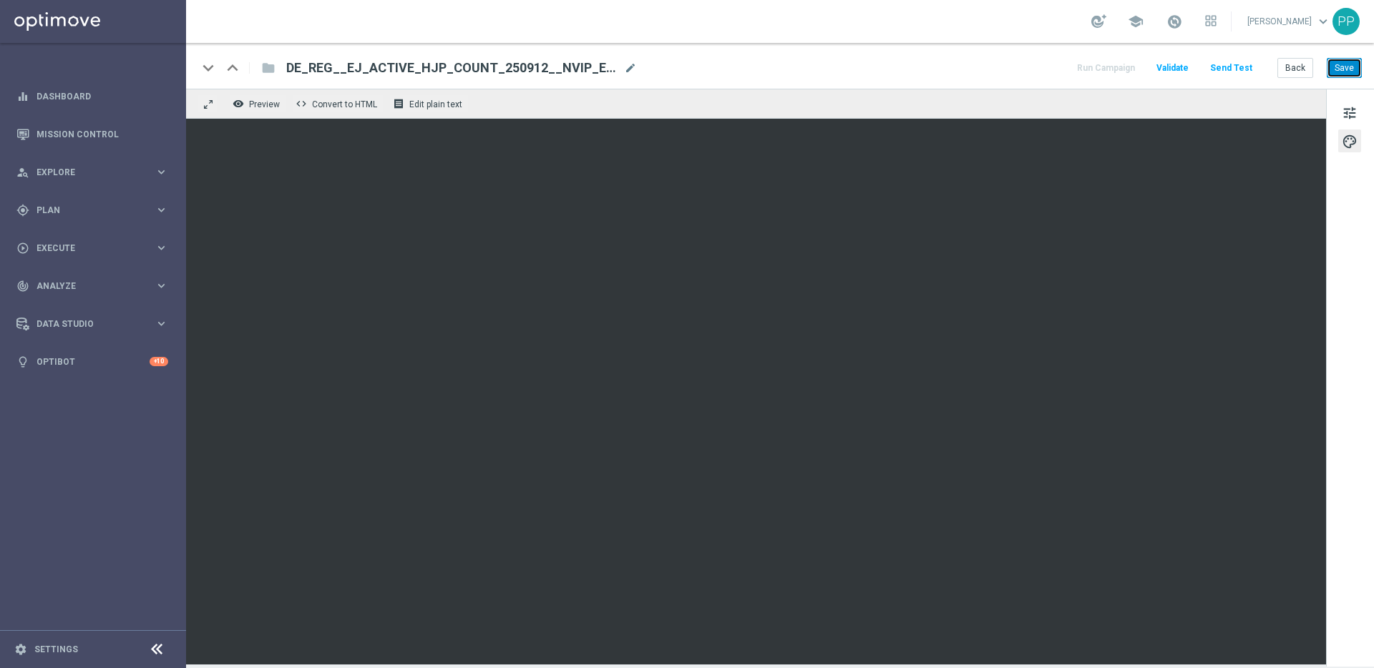
click at [1334, 71] on button "Save" at bounding box center [1343, 68] width 35 height 20
click at [1349, 69] on button "Save" at bounding box center [1343, 68] width 35 height 20
click at [1346, 64] on button "Save" at bounding box center [1343, 68] width 35 height 20
click at [1332, 67] on button "Save" at bounding box center [1343, 68] width 35 height 20
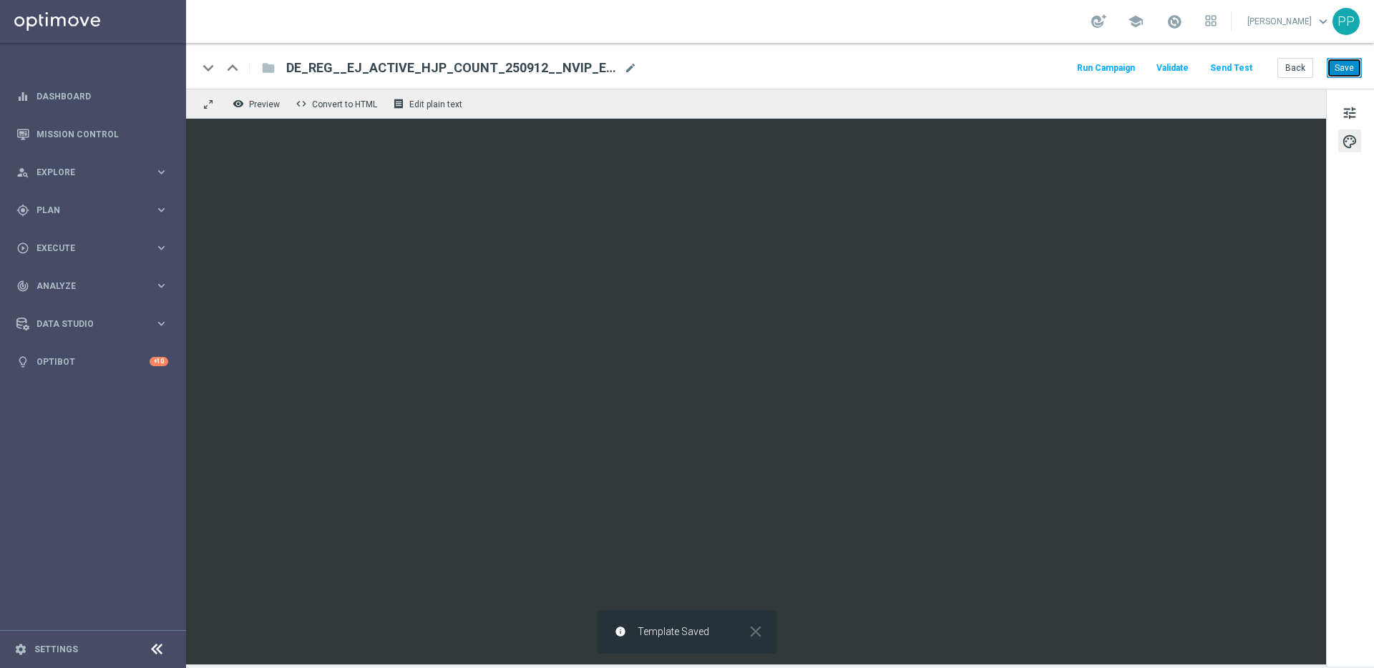
click at [1332, 67] on button "Save" at bounding box center [1343, 68] width 35 height 20
click at [1344, 75] on button "Save" at bounding box center [1343, 68] width 35 height 20
click at [1349, 64] on button "Save" at bounding box center [1343, 68] width 35 height 20
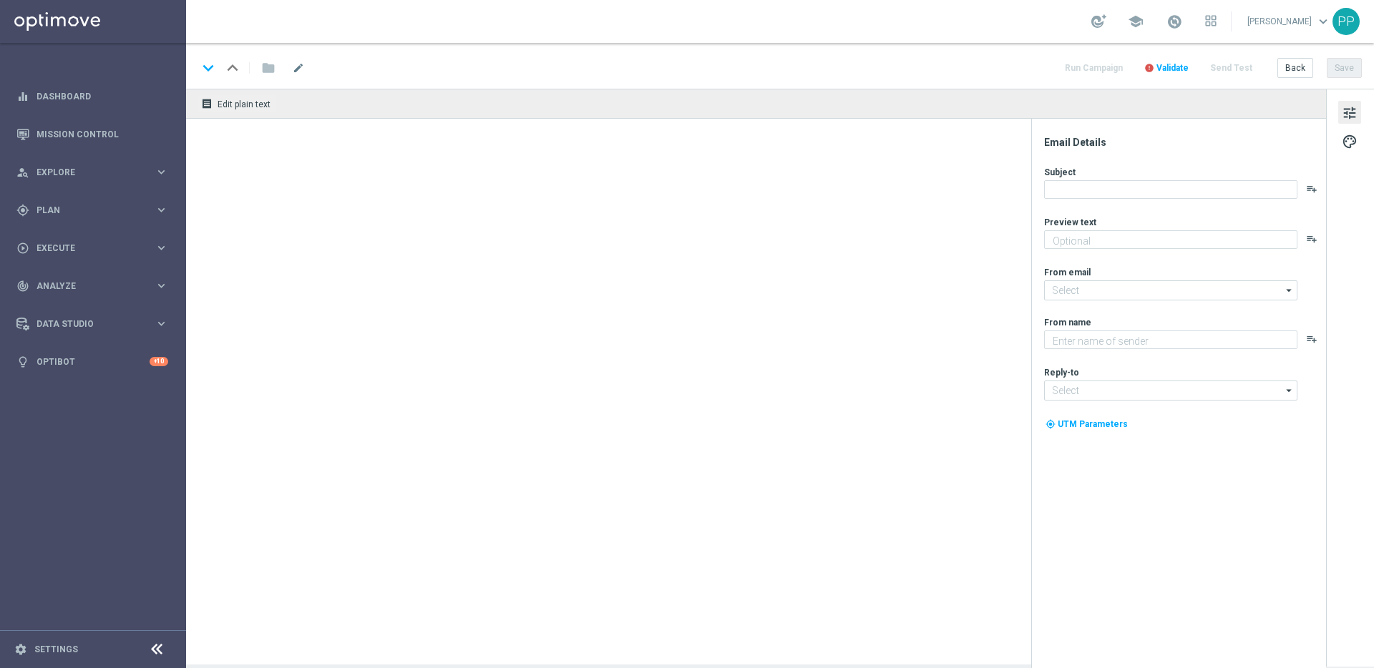
type textarea "Extra-Gewinnchancen zum Sparpreis."
type input "[EMAIL_ADDRESS][DOMAIN_NAME]"
type textarea "Lottoland"
type input "[EMAIL_ADDRESS][DOMAIN_NAME]"
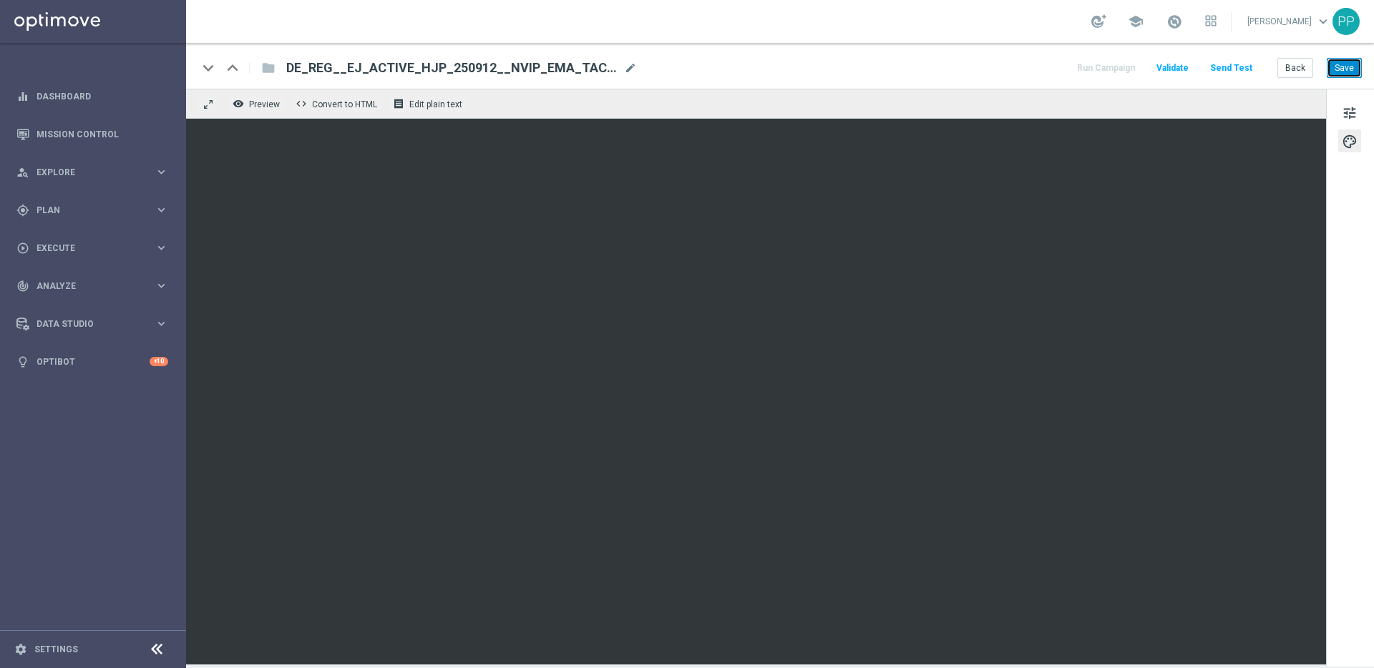
click at [1339, 71] on button "Save" at bounding box center [1343, 68] width 35 height 20
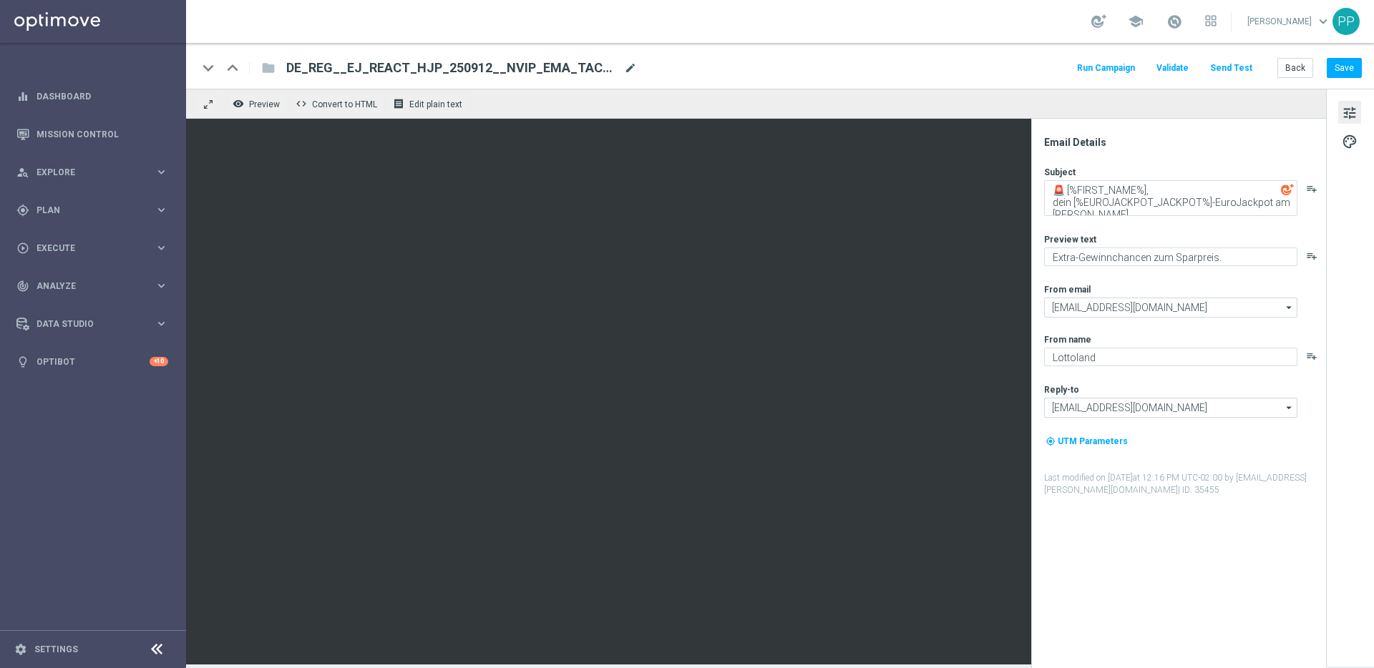
click at [635, 64] on span "mode_edit" at bounding box center [630, 68] width 13 height 13
drag, startPoint x: 564, startPoint y: 72, endPoint x: 298, endPoint y: 68, distance: 266.9
click at [298, 68] on input "DE_REG__EJ_REACT_HJP_250912__NVIP_EMA_TAC_LT(1)" at bounding box center [463, 68] width 355 height 19
drag, startPoint x: 288, startPoint y: 67, endPoint x: 557, endPoint y: 63, distance: 268.3
click at [557, 63] on input "DE_REG__EJ_REACT_HJP_250912__NVIP_EMA_TAC_LT(1)" at bounding box center [463, 68] width 355 height 19
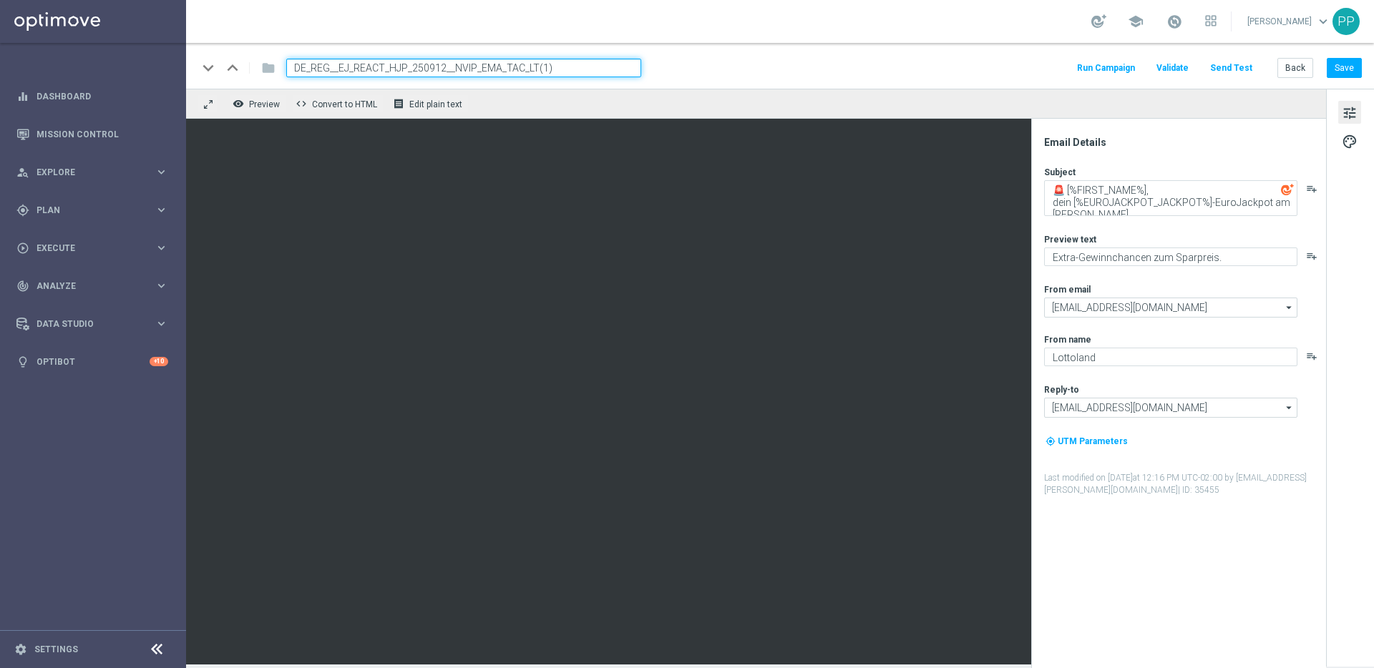
paste input "COUNT_250912__NVIP_EMA_TAC_LT"
type input "DE_REG__EJ_REACT_HJP_COUNT_250912__NVIP_EMA_TAC_LT"
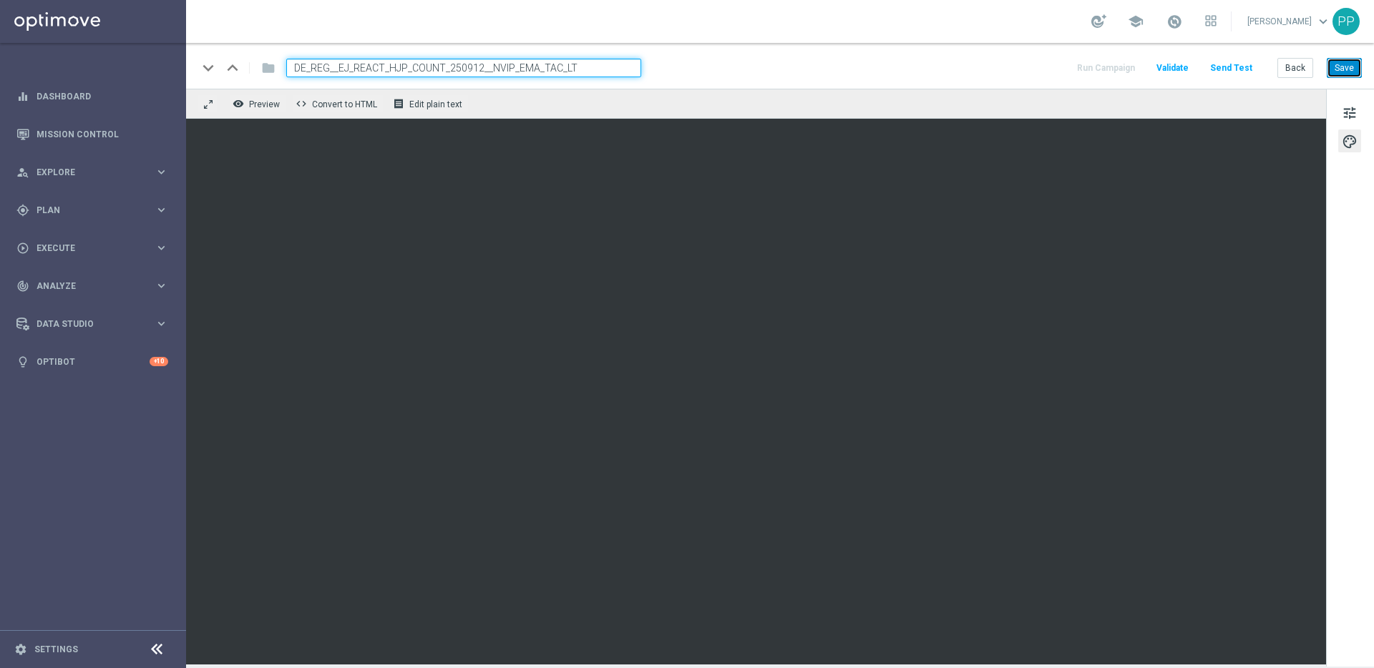
click at [1346, 71] on button "Save" at bounding box center [1343, 68] width 35 height 20
click at [1343, 69] on button "Save" at bounding box center [1343, 68] width 35 height 20
click at [1339, 67] on button "Save" at bounding box center [1343, 68] width 35 height 20
click at [1346, 67] on button "Save" at bounding box center [1343, 68] width 35 height 20
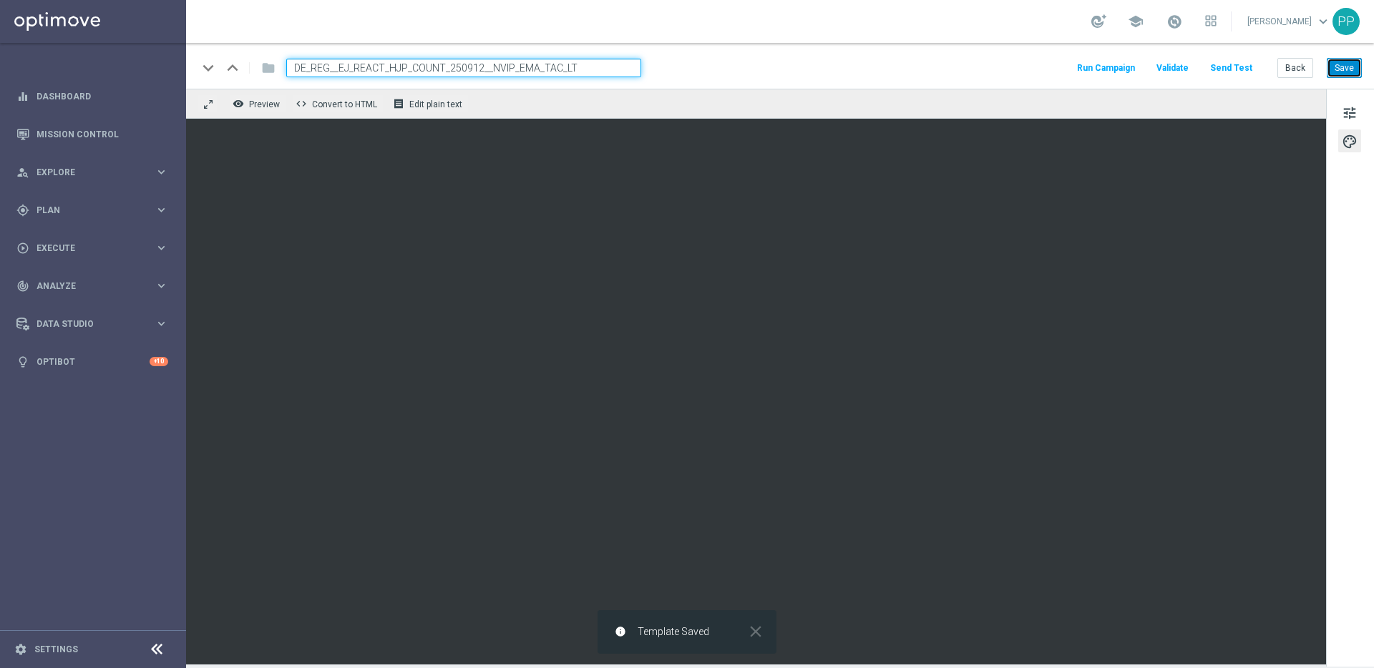
click at [1346, 67] on button "Save" at bounding box center [1343, 68] width 35 height 20
click at [1354, 73] on button "Save" at bounding box center [1343, 68] width 35 height 20
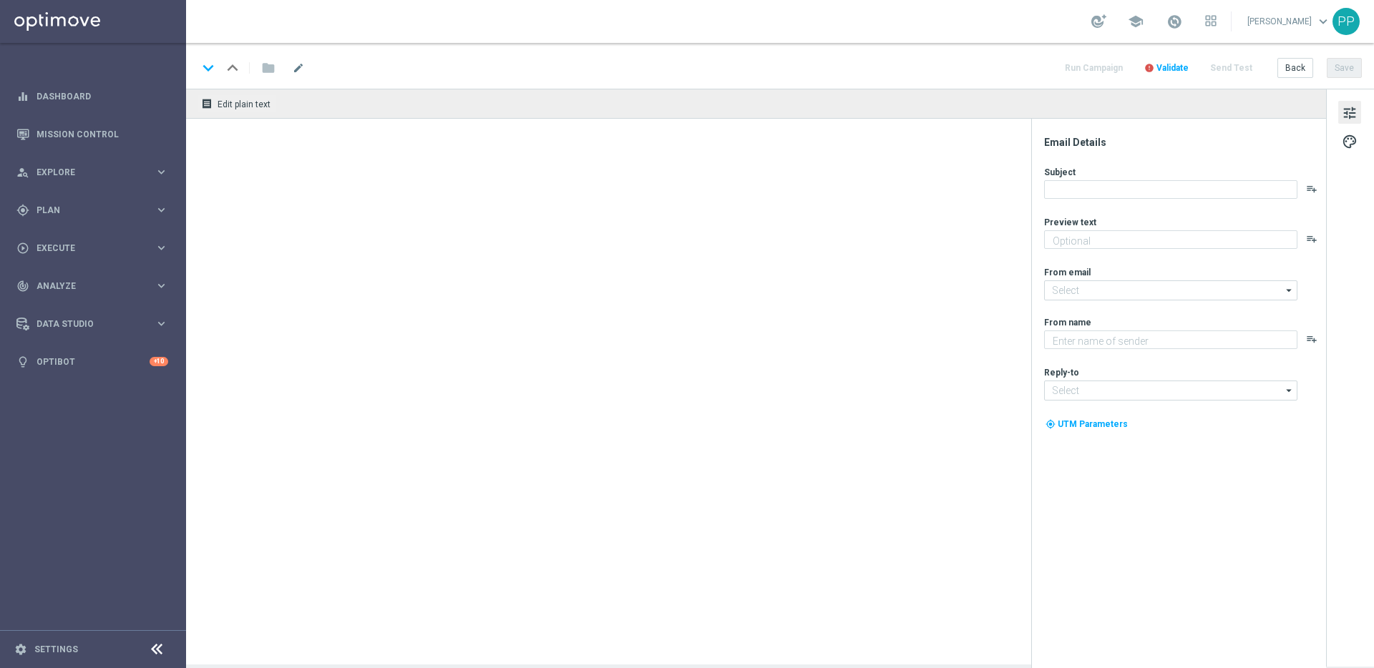
type textarea "Extra-Gewinnchancen zum Sparpreis."
type input "mail@crm.lottoland.com"
type textarea "Lottoland"
type input "service@lottoland.com"
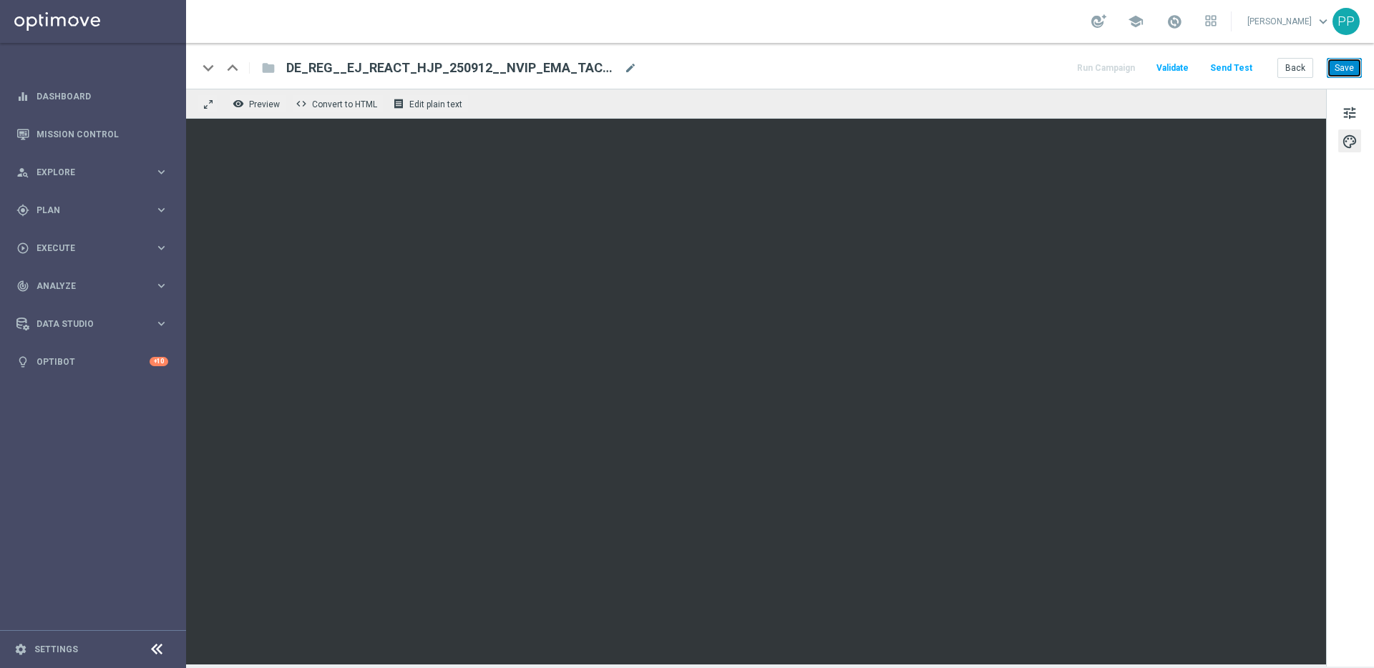
click at [1346, 69] on button "Save" at bounding box center [1343, 68] width 35 height 20
click at [1357, 72] on button "Save" at bounding box center [1343, 68] width 35 height 20
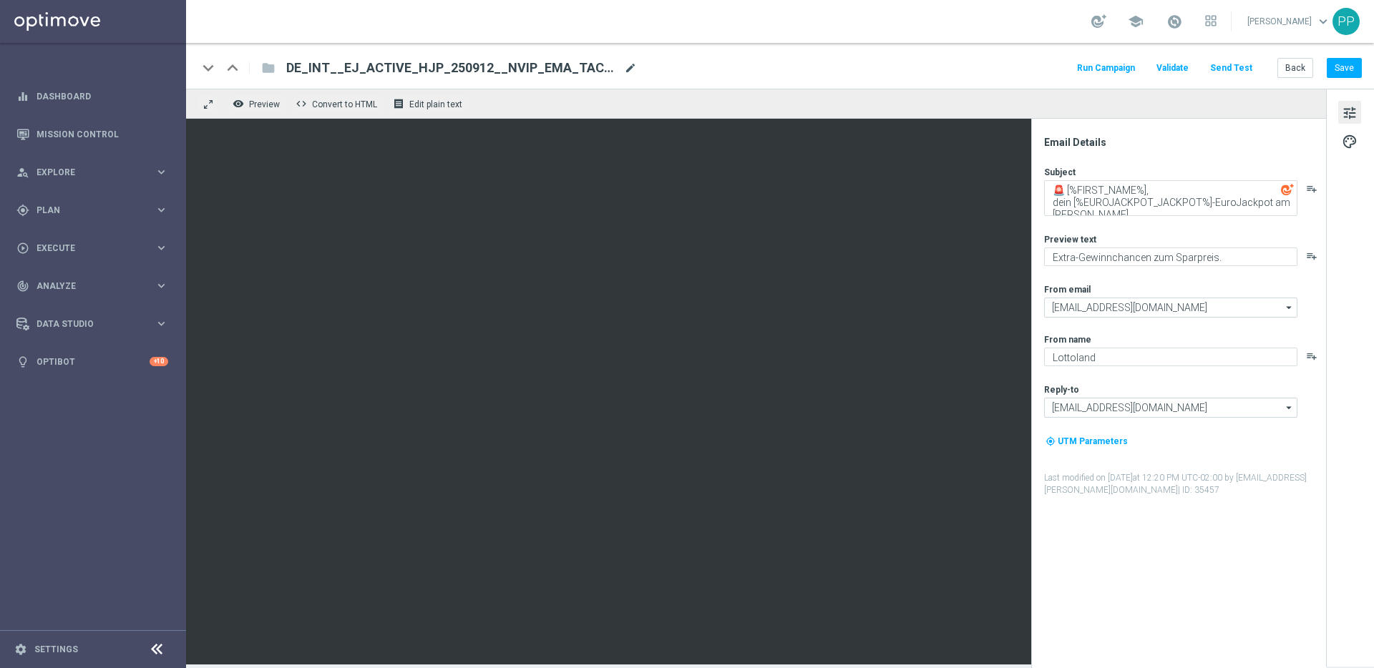
click at [631, 65] on span "mode_edit" at bounding box center [630, 68] width 13 height 13
drag, startPoint x: 544, startPoint y: 69, endPoint x: 295, endPoint y: 66, distance: 249.0
click at [295, 66] on input "DE_INT__EJ_ACTIVE_HJP_250912__NVIP_EMA_TAC_LT(1)" at bounding box center [463, 68] width 355 height 19
paste input "COUNT_250912__NVIP_EMA_TAC_LT"
type input "DE_INT__EJ_ACTIVE_HJP_COUNT_250912__NVIP_EMA_TAC_LT"
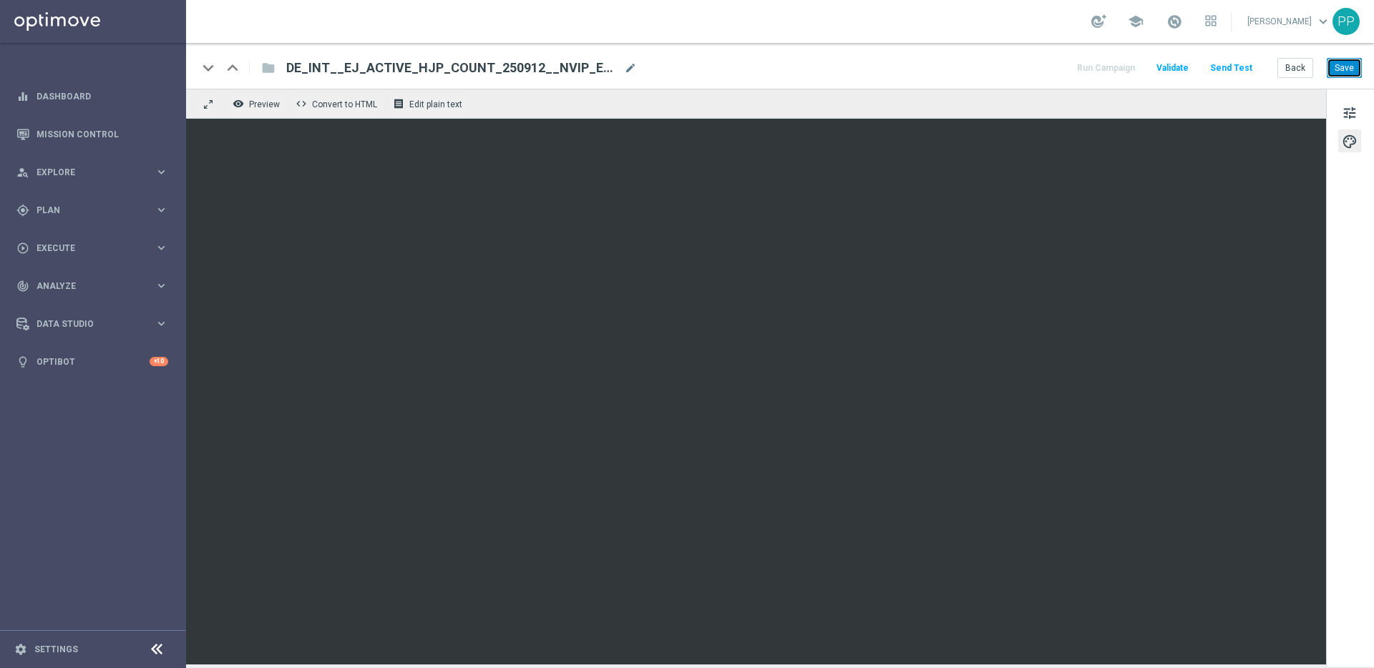
click at [1348, 72] on button "Save" at bounding box center [1343, 68] width 35 height 20
click at [1336, 60] on button "Save" at bounding box center [1343, 68] width 35 height 20
click at [1337, 62] on button "Save" at bounding box center [1343, 68] width 35 height 20
click at [1344, 82] on div "keyboard_arrow_down keyboard_arrow_up folder DE_INT__EJ_ACTIVE_HJP_COUNT_250912…" at bounding box center [780, 66] width 1188 height 46
click at [1345, 69] on button "Save" at bounding box center [1343, 68] width 35 height 20
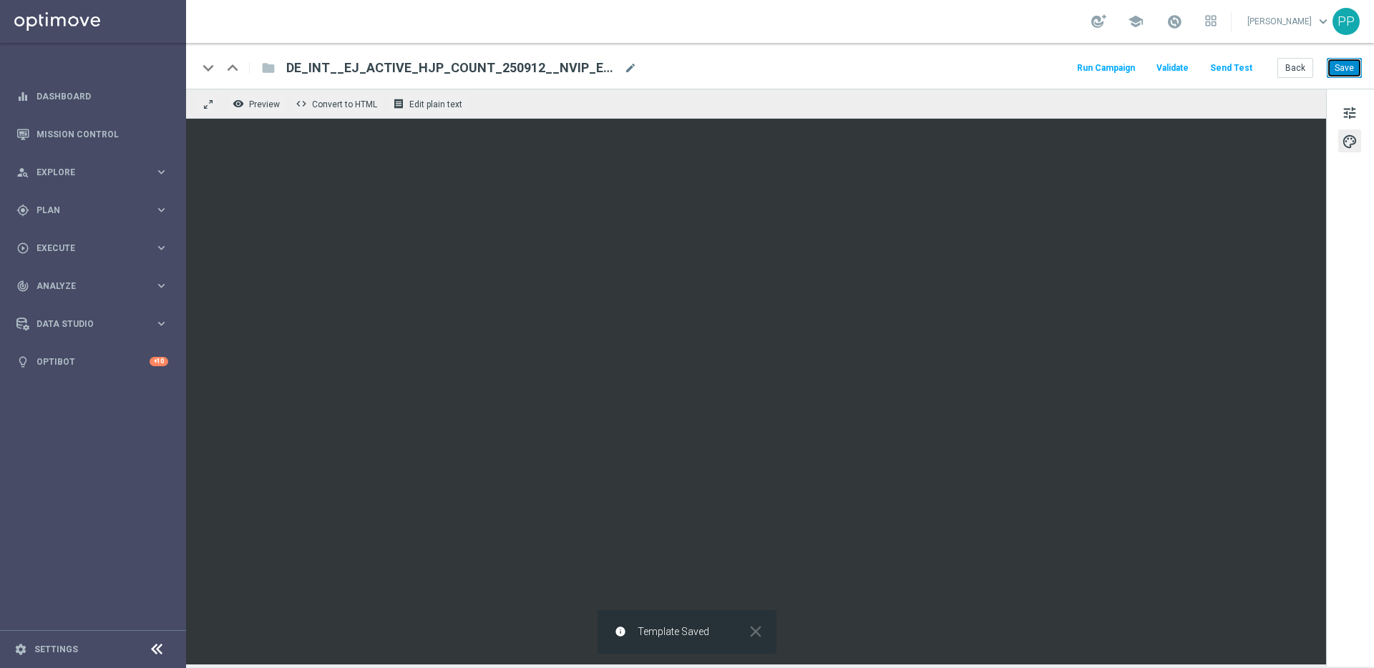
click at [1345, 69] on button "Save" at bounding box center [1343, 68] width 35 height 20
click at [1336, 64] on button "Save" at bounding box center [1343, 68] width 35 height 20
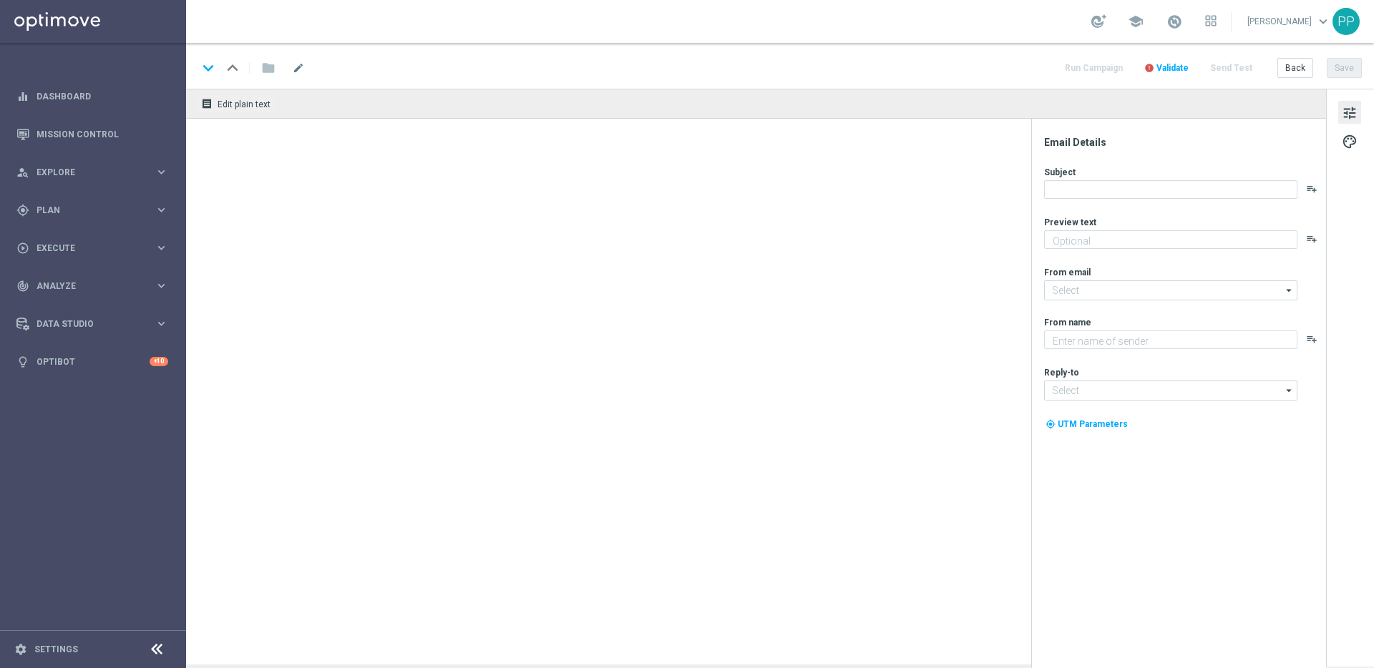
type textarea "Extra-Gewinnchancen zum Sparpreis."
type textarea "Lottoland"
type input "[EMAIL_ADDRESS][DOMAIN_NAME]"
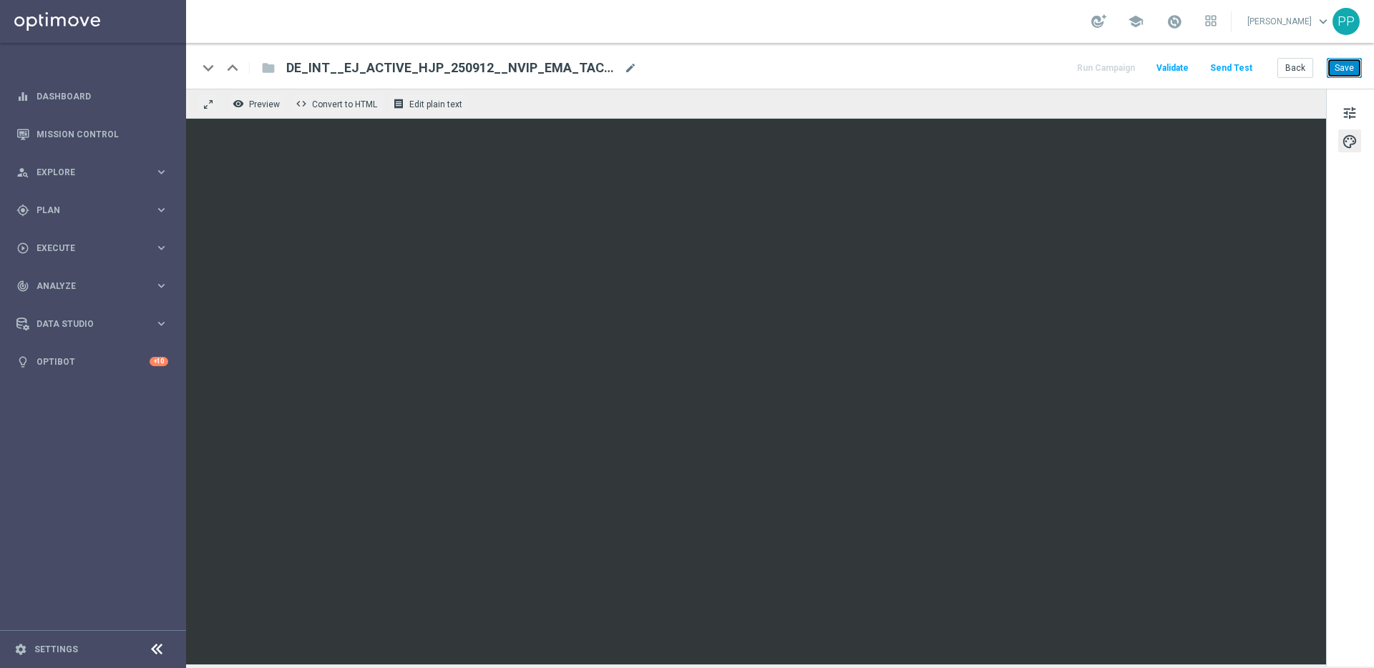
click at [1338, 59] on button "Save" at bounding box center [1343, 68] width 35 height 20
click at [1339, 62] on button "Save" at bounding box center [1343, 68] width 35 height 20
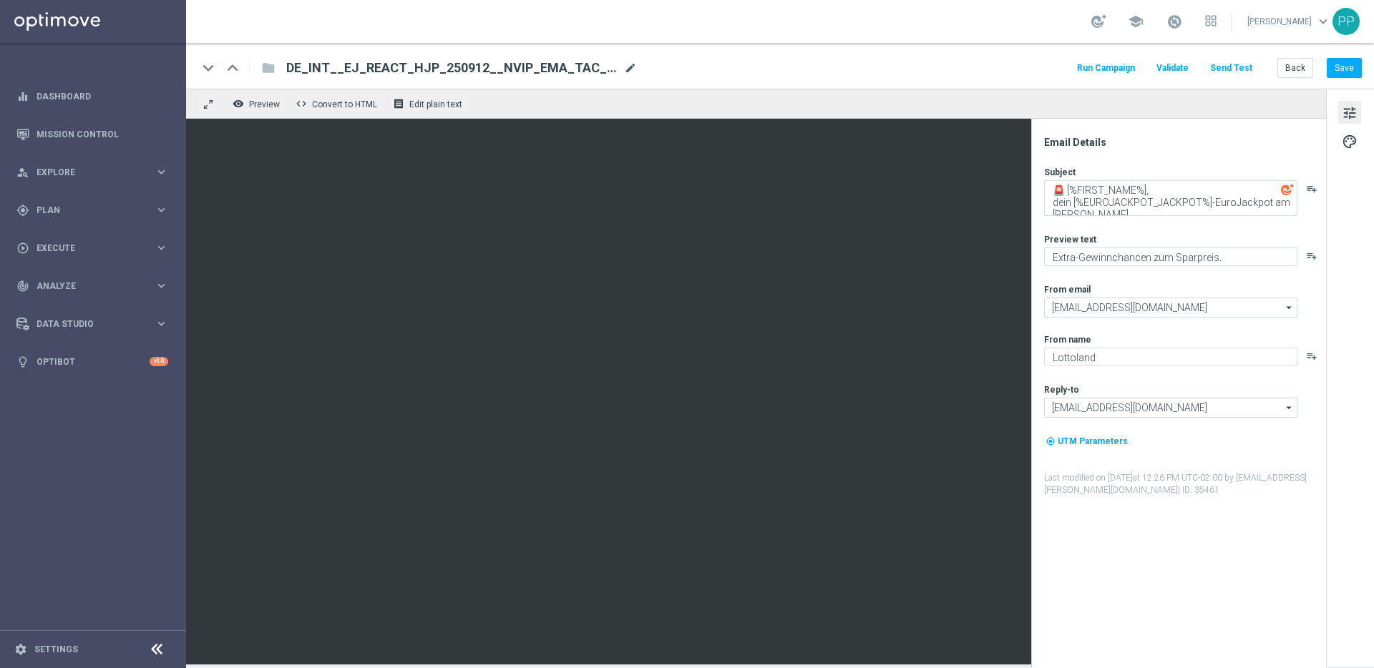
click at [627, 64] on span "mode_edit" at bounding box center [630, 68] width 13 height 13
drag, startPoint x: 548, startPoint y: 70, endPoint x: 289, endPoint y: 69, distance: 259.0
click at [289, 69] on input "DE_INT__EJ_REACT_HJP_250912__NVIP_EMA_TAC_LT(1)" at bounding box center [463, 68] width 355 height 19
paste input "COUNT_250912__NVIP_EMA_TAC_LT"
type input "DE_INT__EJ_REACT_HJP_COUNT_250912__NVIP_EMA_TAC_LT"
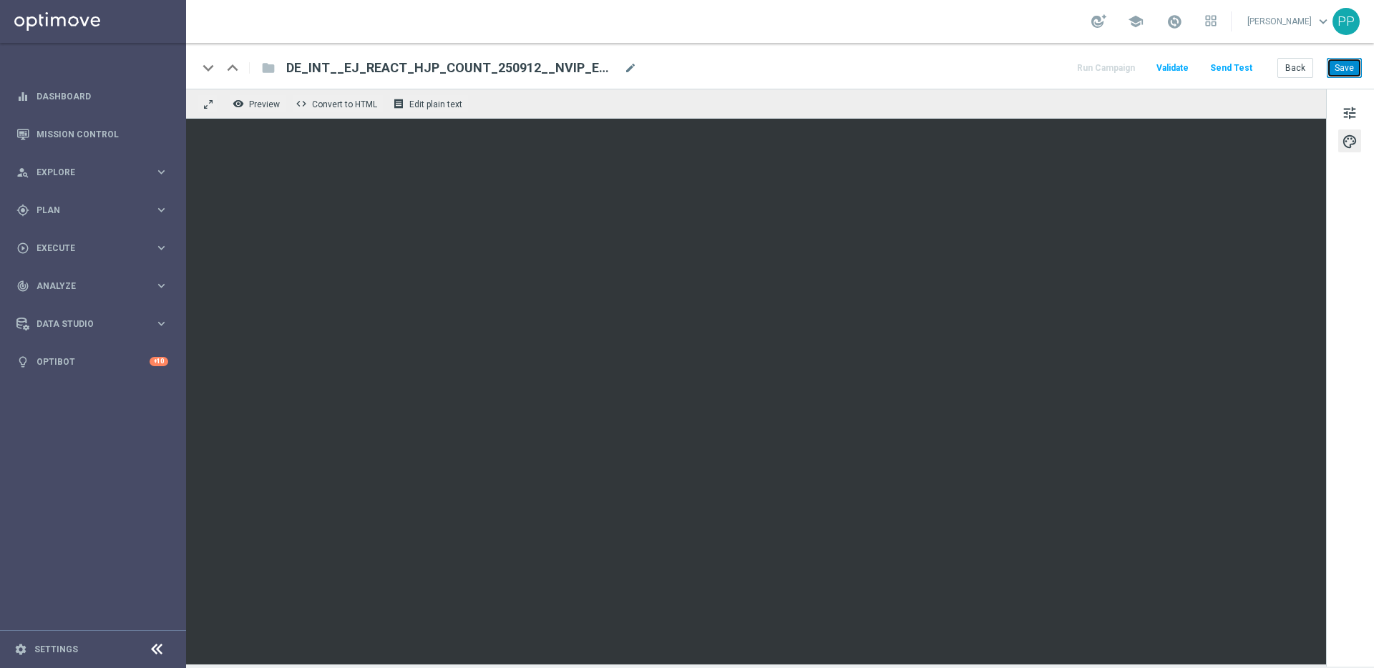
click at [1351, 67] on button "Save" at bounding box center [1343, 68] width 35 height 20
click at [1332, 75] on button "Save" at bounding box center [1343, 68] width 35 height 20
click at [1339, 70] on button "Save" at bounding box center [1343, 68] width 35 height 20
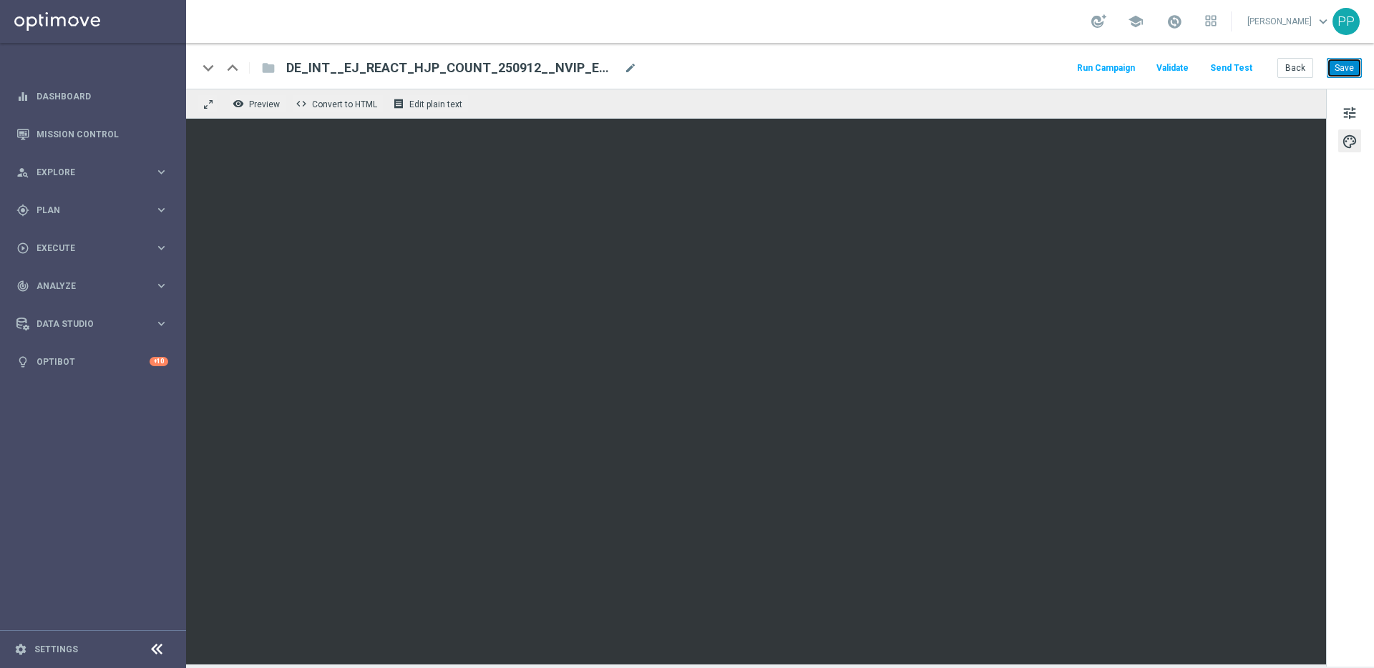
click at [1339, 68] on button "Save" at bounding box center [1343, 68] width 35 height 20
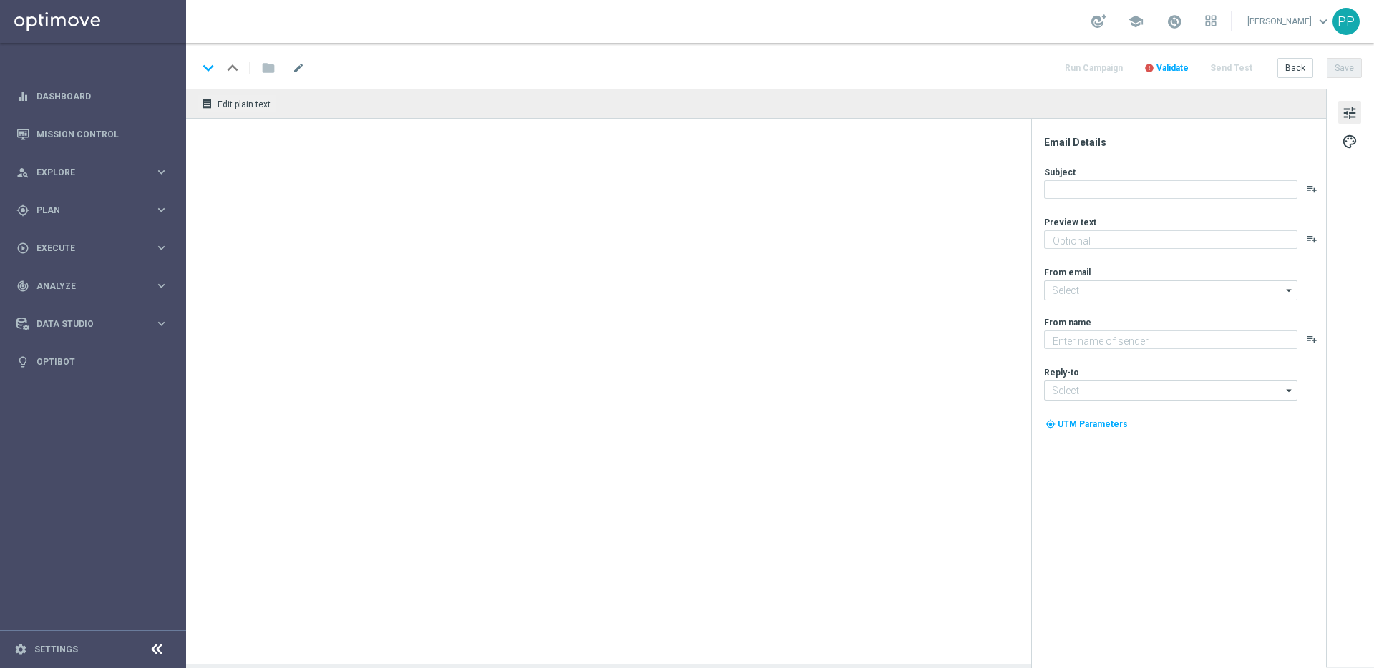
type textarea "Extra-Gewinnchancen zum Sparpreis."
type input "[EMAIL_ADDRESS][DOMAIN_NAME]"
type textarea "Lottoland"
type input "[EMAIL_ADDRESS][DOMAIN_NAME]"
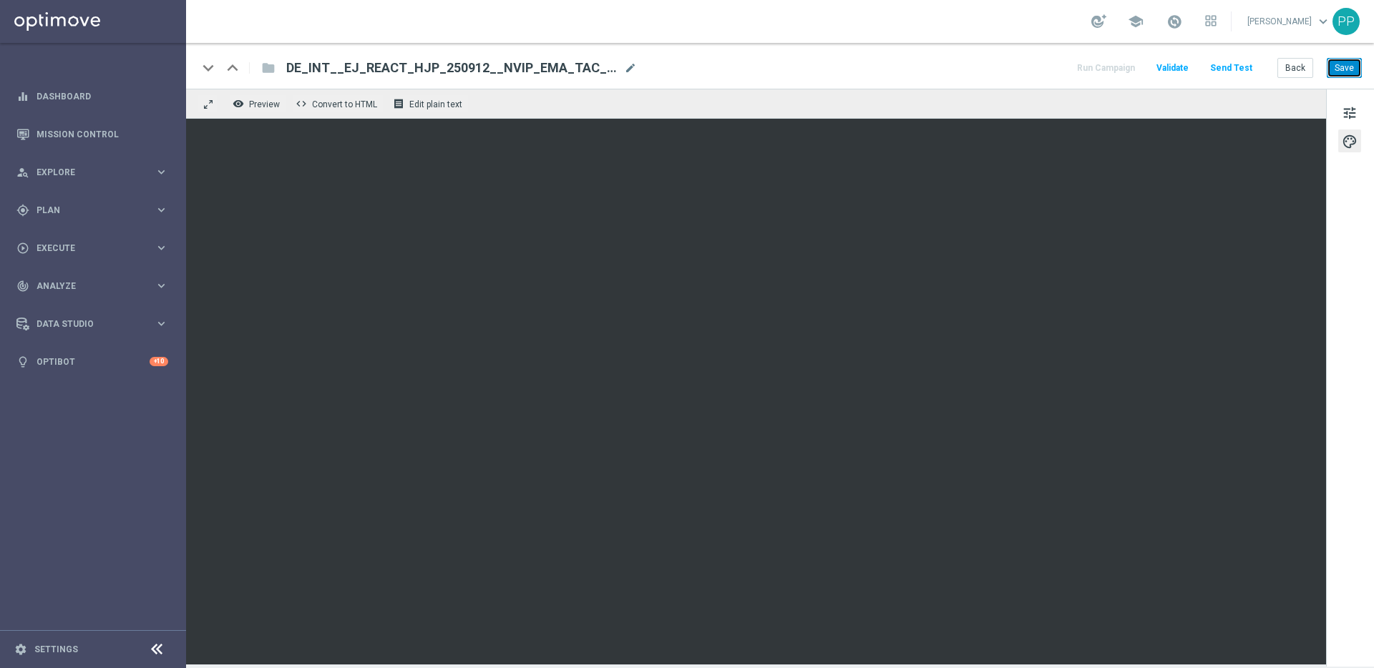
click at [1329, 68] on button "Save" at bounding box center [1343, 68] width 35 height 20
click at [1338, 70] on button "Save" at bounding box center [1343, 68] width 35 height 20
click at [1339, 70] on button "Save" at bounding box center [1343, 68] width 35 height 20
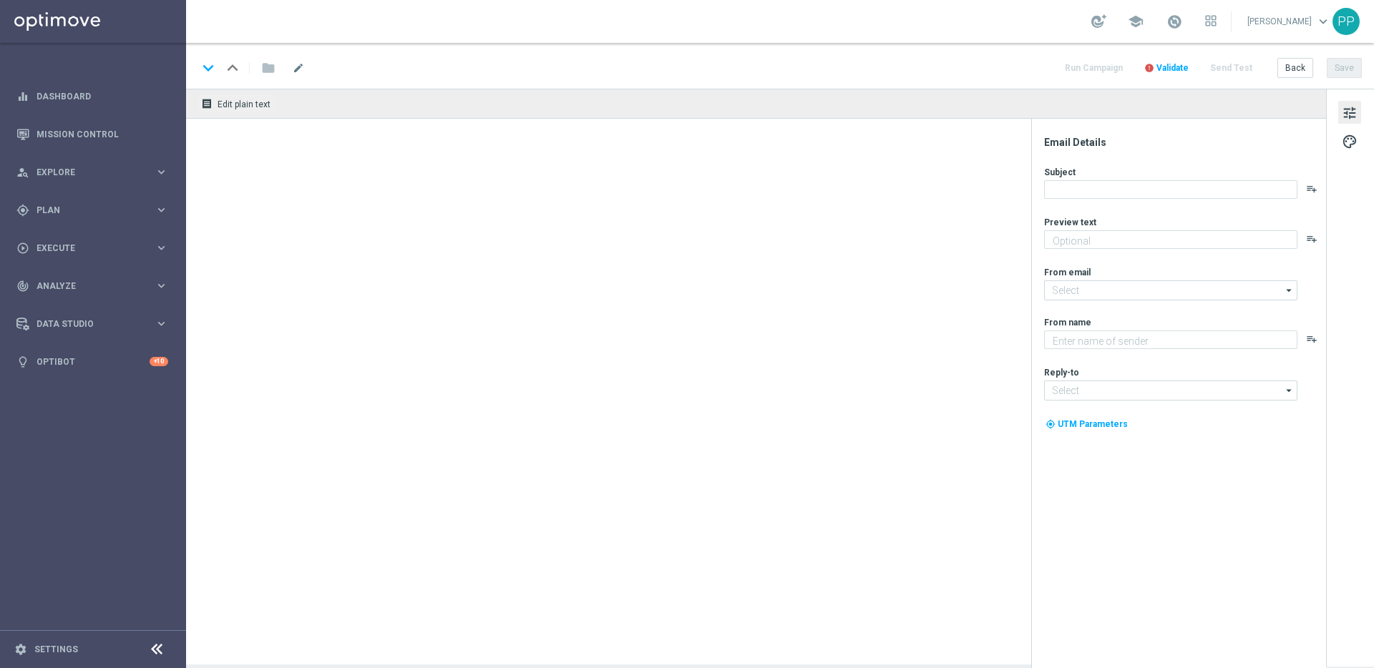
type textarea "Extra-Gewinnchancen zum Sparpreis."
type input "[EMAIL_ADDRESS][DOMAIN_NAME]"
type textarea "Lottoland"
type input "[EMAIL_ADDRESS][DOMAIN_NAME]"
type textarea "Extra-Gewinnchancen zum Sparpreis."
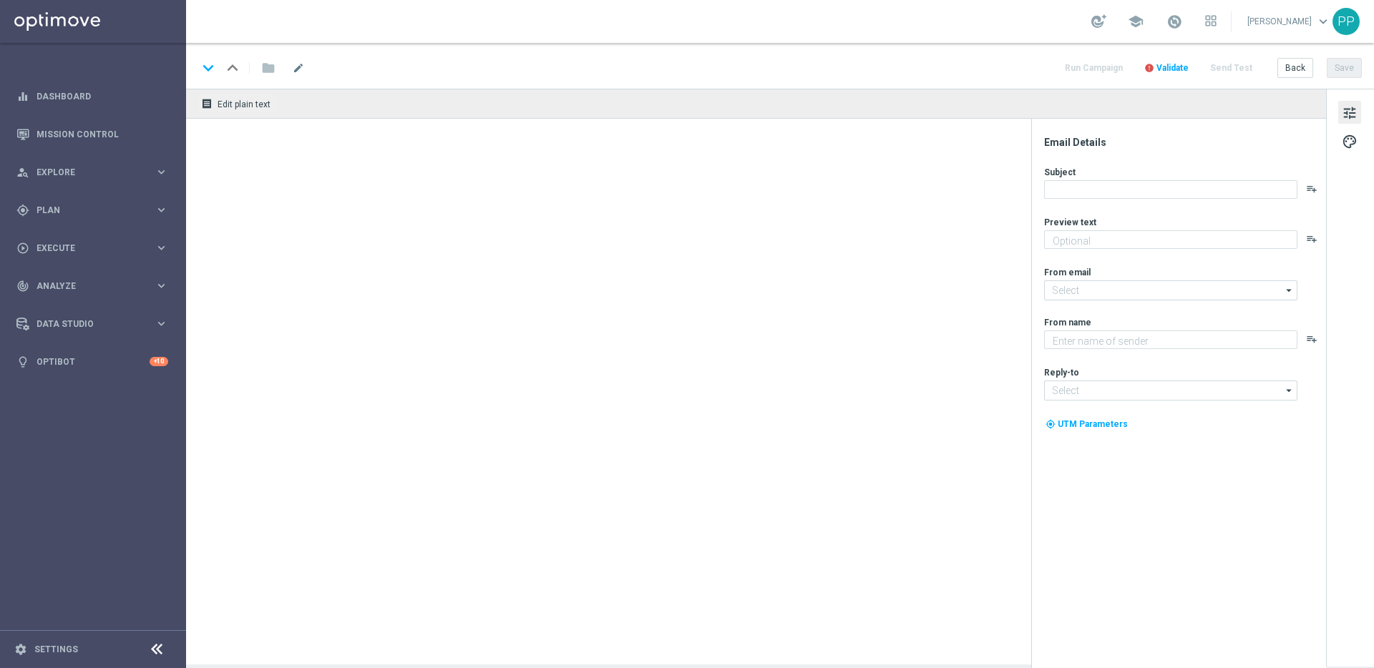
type input "[EMAIL_ADDRESS][DOMAIN_NAME]"
type textarea "Lottoland"
type input "[EMAIL_ADDRESS][DOMAIN_NAME]"
type textarea "Extra-Gewinnchancen zum Sparpreis."
type input "[EMAIL_ADDRESS][DOMAIN_NAME]"
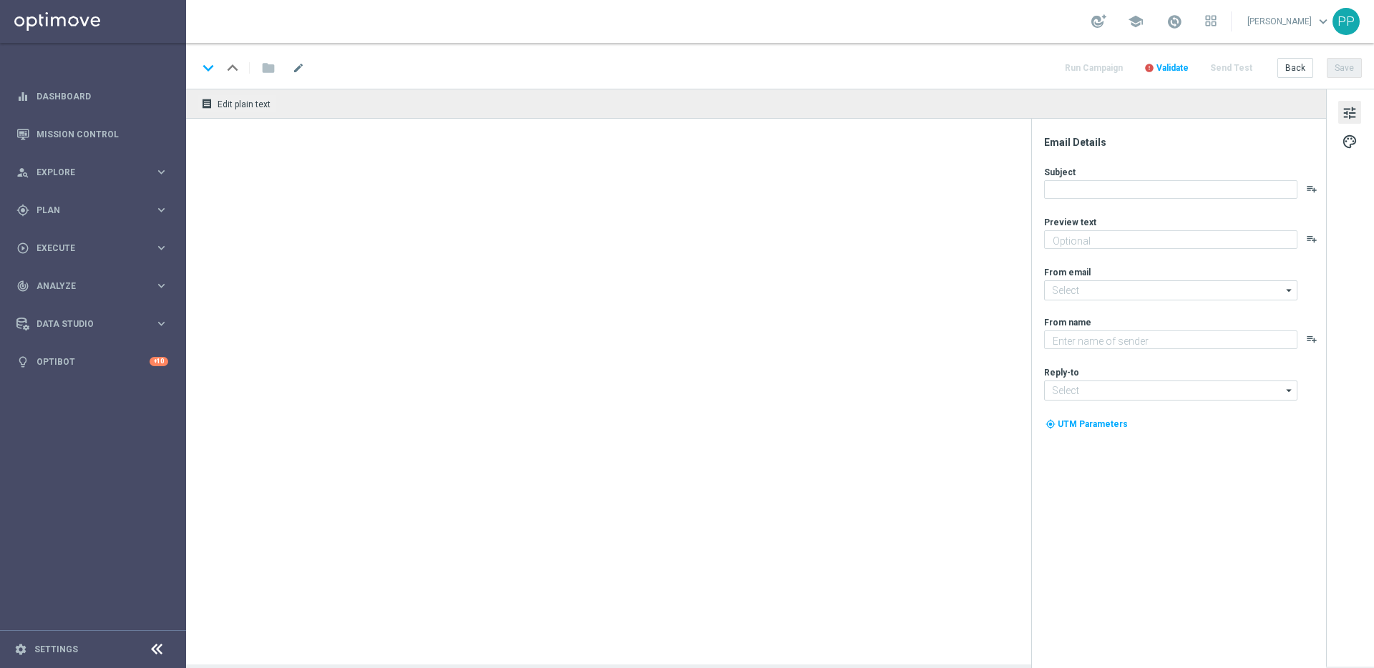
type textarea "Lottoland"
type input "[EMAIL_ADDRESS][DOMAIN_NAME]"
type textarea "Extra-Gewinnchancen zum Sparpreis."
type textarea "Lottoland"
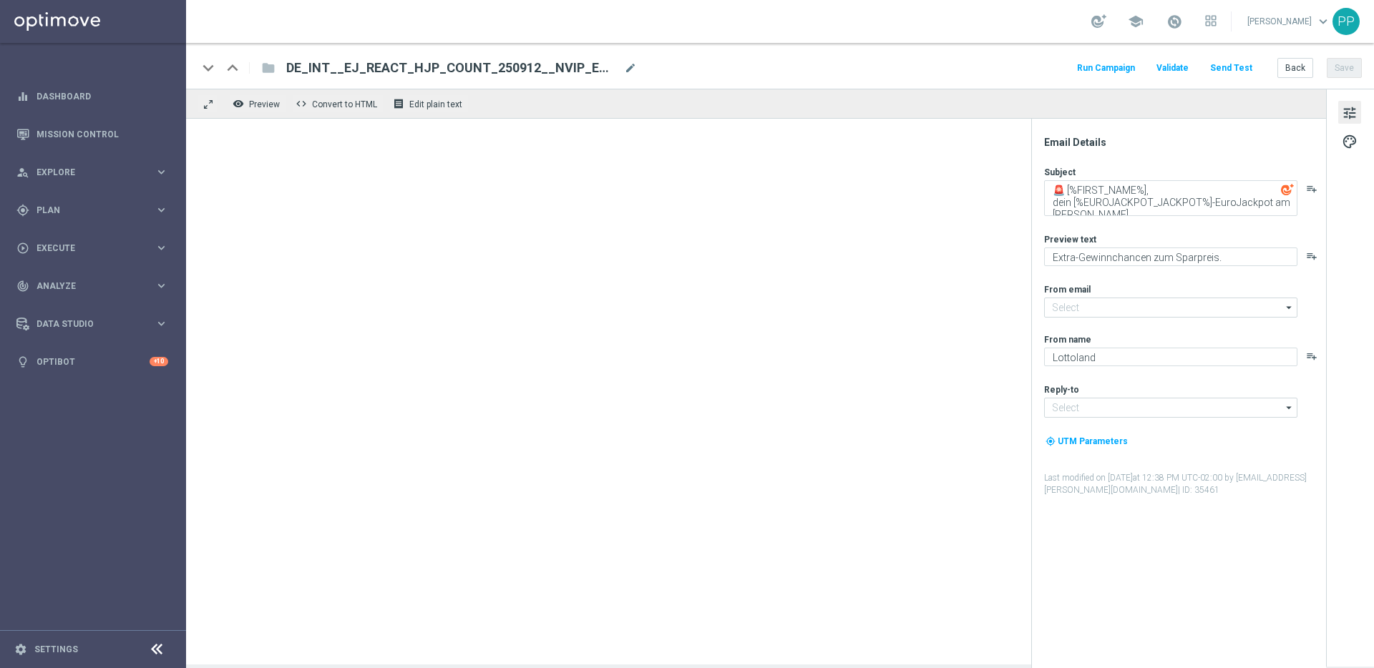
type input "[EMAIL_ADDRESS][DOMAIN_NAME]"
